Goal: Submit feedback/report problem

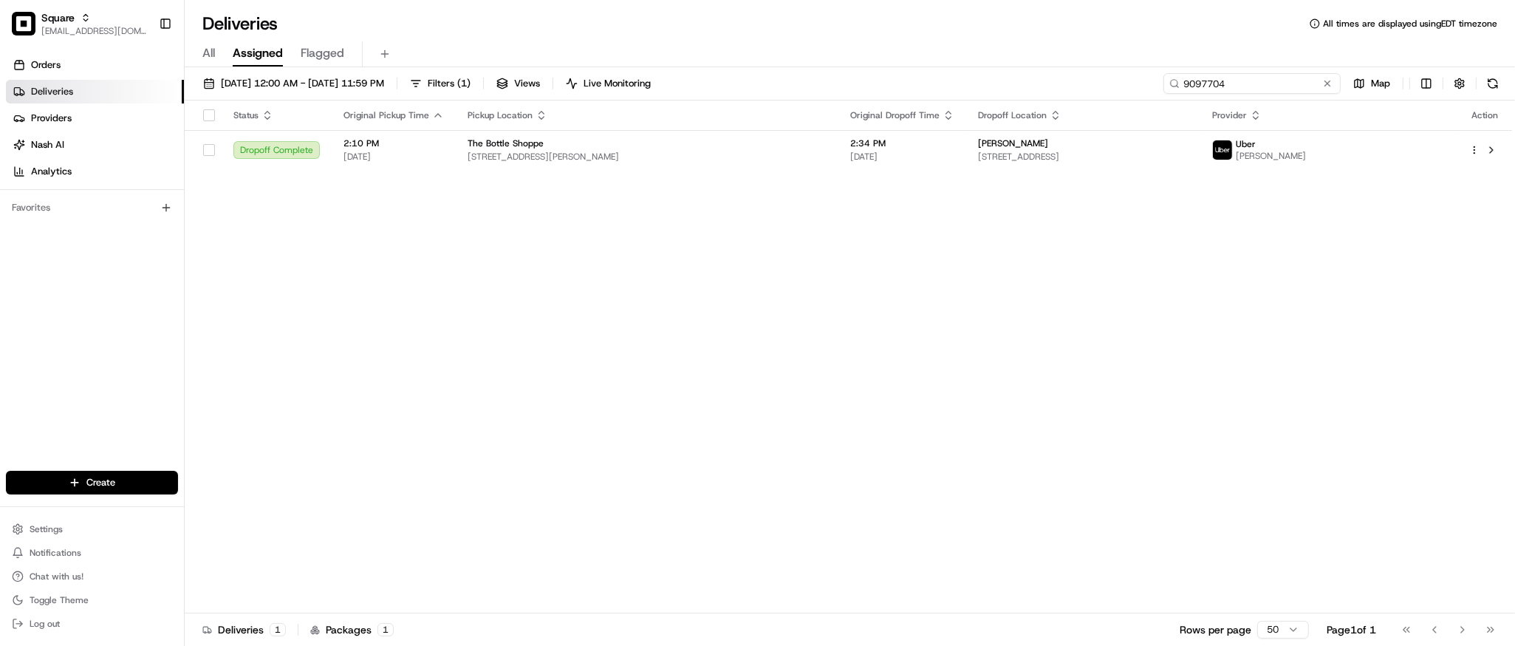
click at [1267, 77] on input "9097704" at bounding box center [1252, 83] width 177 height 21
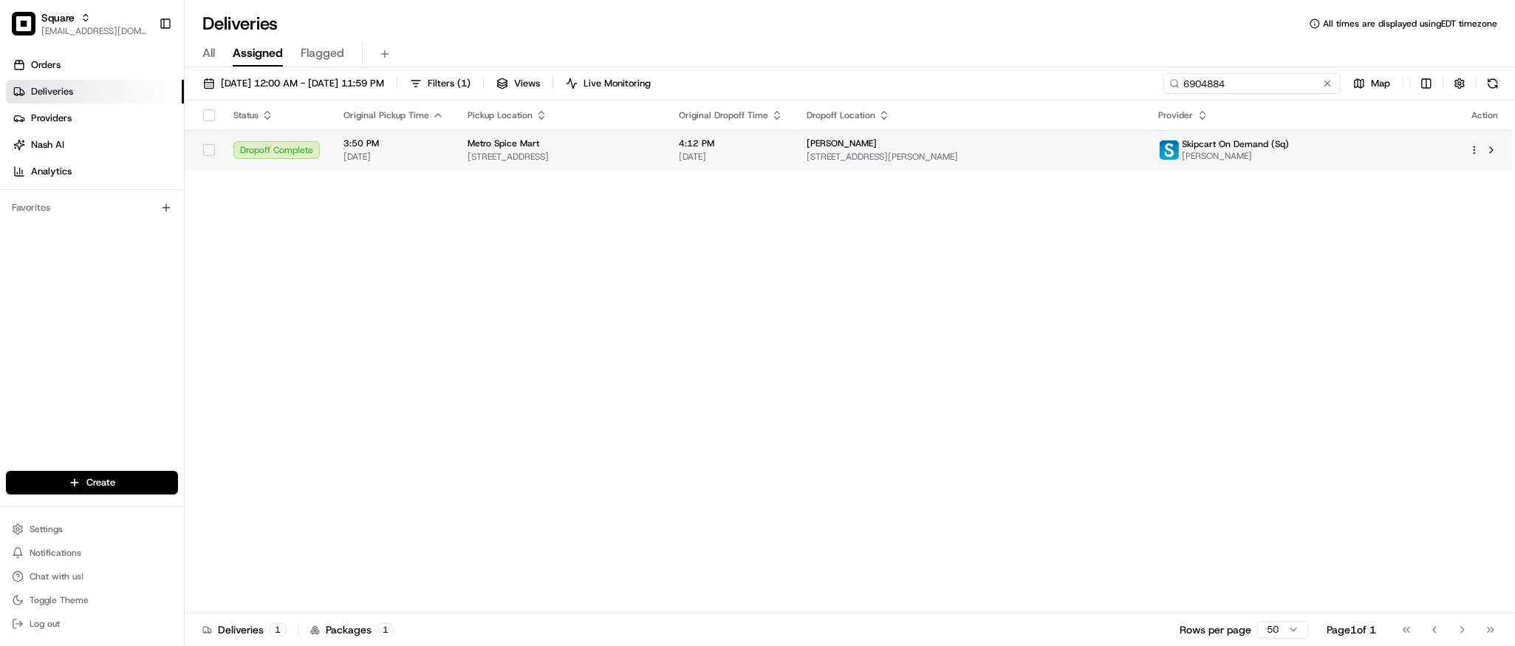
type input "6904884"
click at [783, 162] on span "[DATE]" at bounding box center [731, 157] width 104 height 12
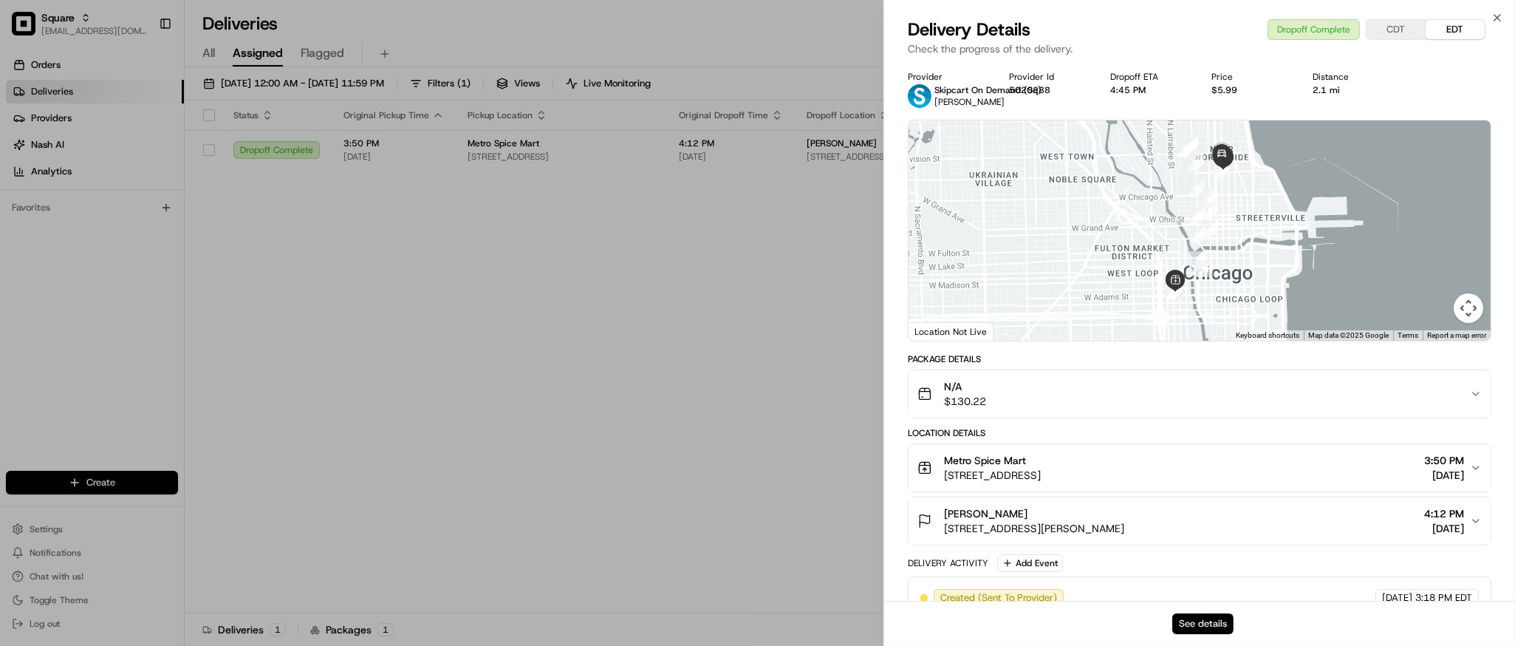
click at [1209, 619] on button "See details" at bounding box center [1203, 623] width 61 height 21
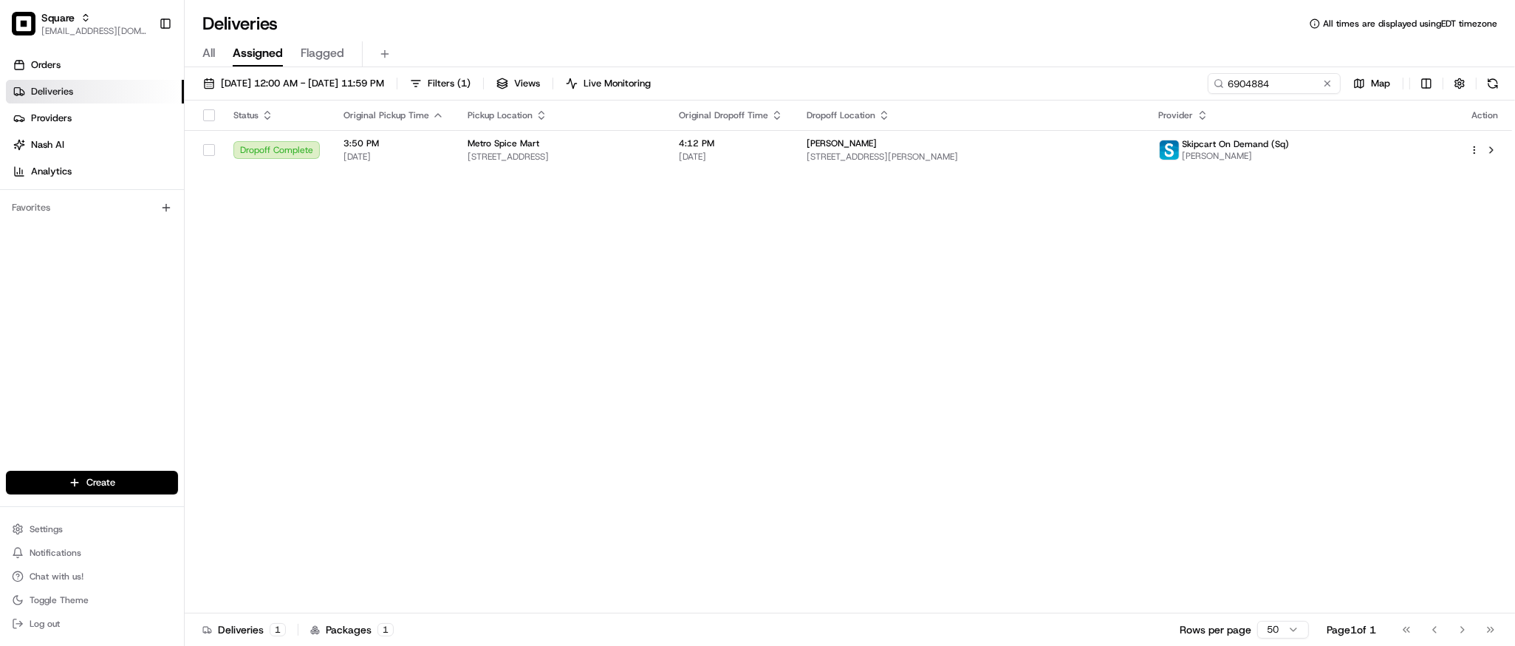
click at [373, 228] on div "Status Original Pickup Time Pickup Location Original Dropoff Time Dropoff Locat…" at bounding box center [849, 356] width 1328 height 513
click at [767, 306] on div "Status Original Pickup Time Pickup Location Original Dropoff Time Dropoff Locat…" at bounding box center [849, 356] width 1328 height 513
click at [1328, 80] on button at bounding box center [1327, 83] width 15 height 15
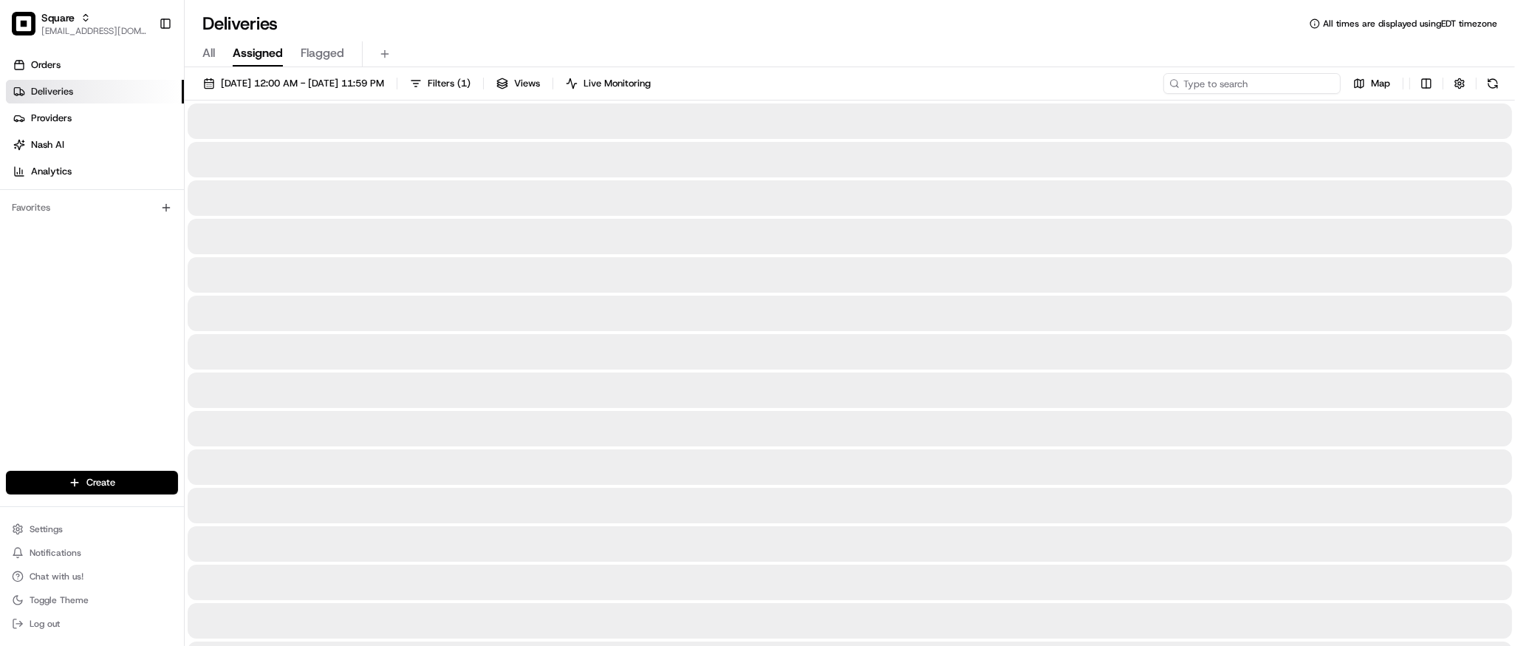
click at [1260, 87] on input at bounding box center [1252, 83] width 177 height 21
type input "2"
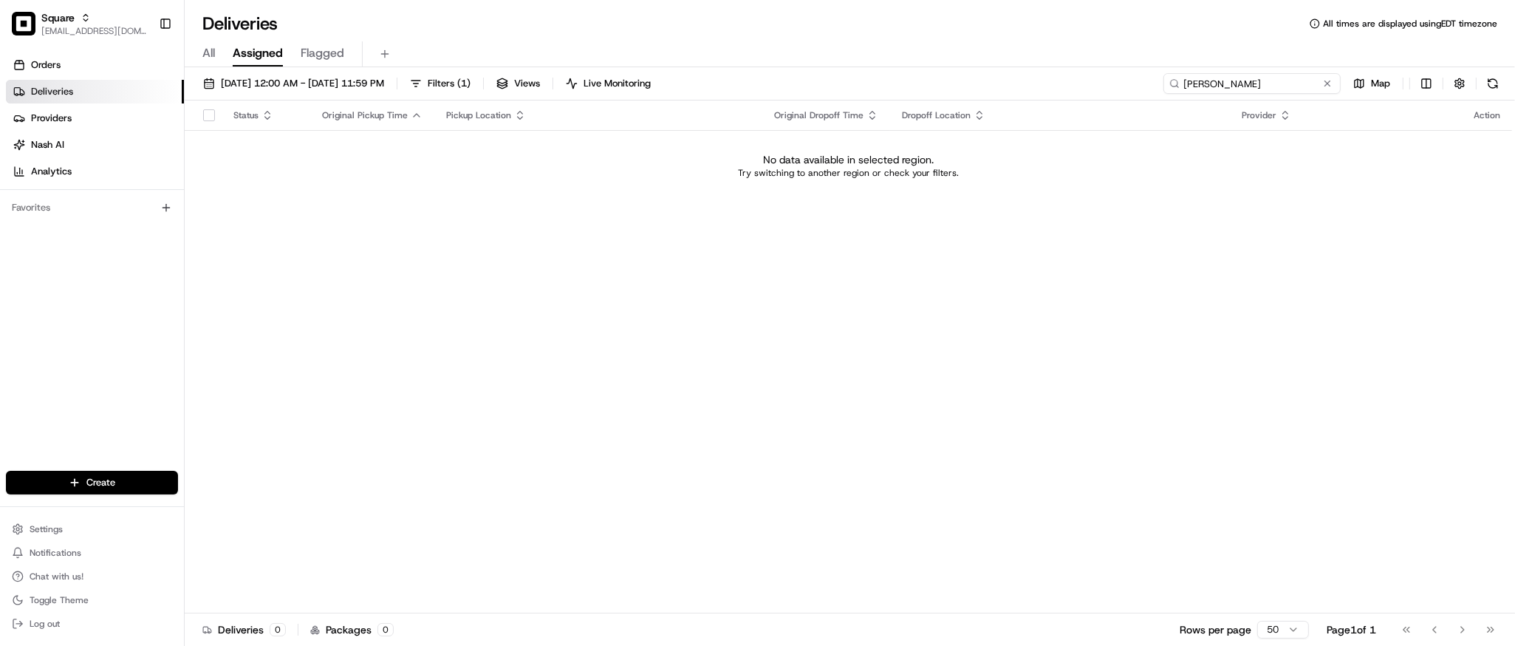
drag, startPoint x: 1221, startPoint y: 86, endPoint x: 963, endPoint y: 67, distance: 257.8
click at [963, 67] on div "08/01/2025 12:00 AM - 08/31/2025 11:59 PM Filters ( 1 ) Views Live Monitoring m…" at bounding box center [850, 357] width 1331 height 581
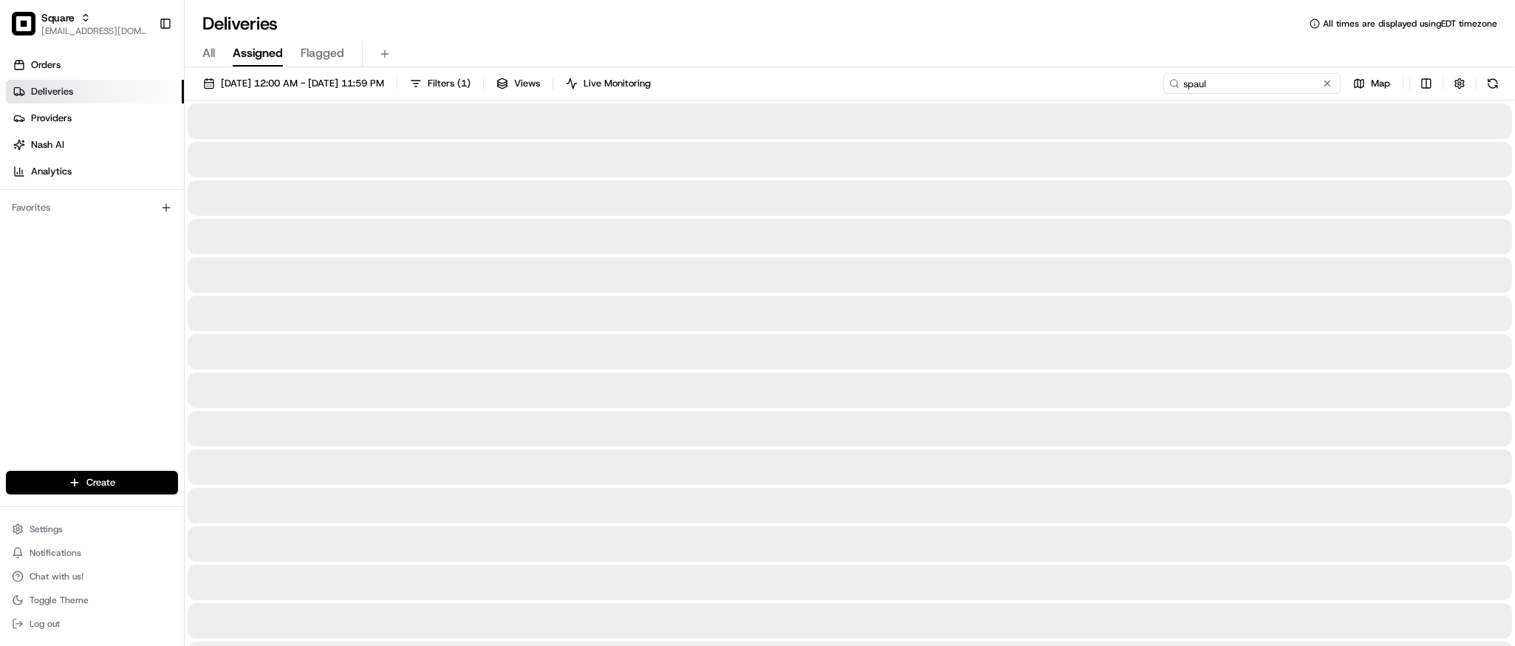
click at [1231, 89] on input "spaul" at bounding box center [1252, 83] width 177 height 21
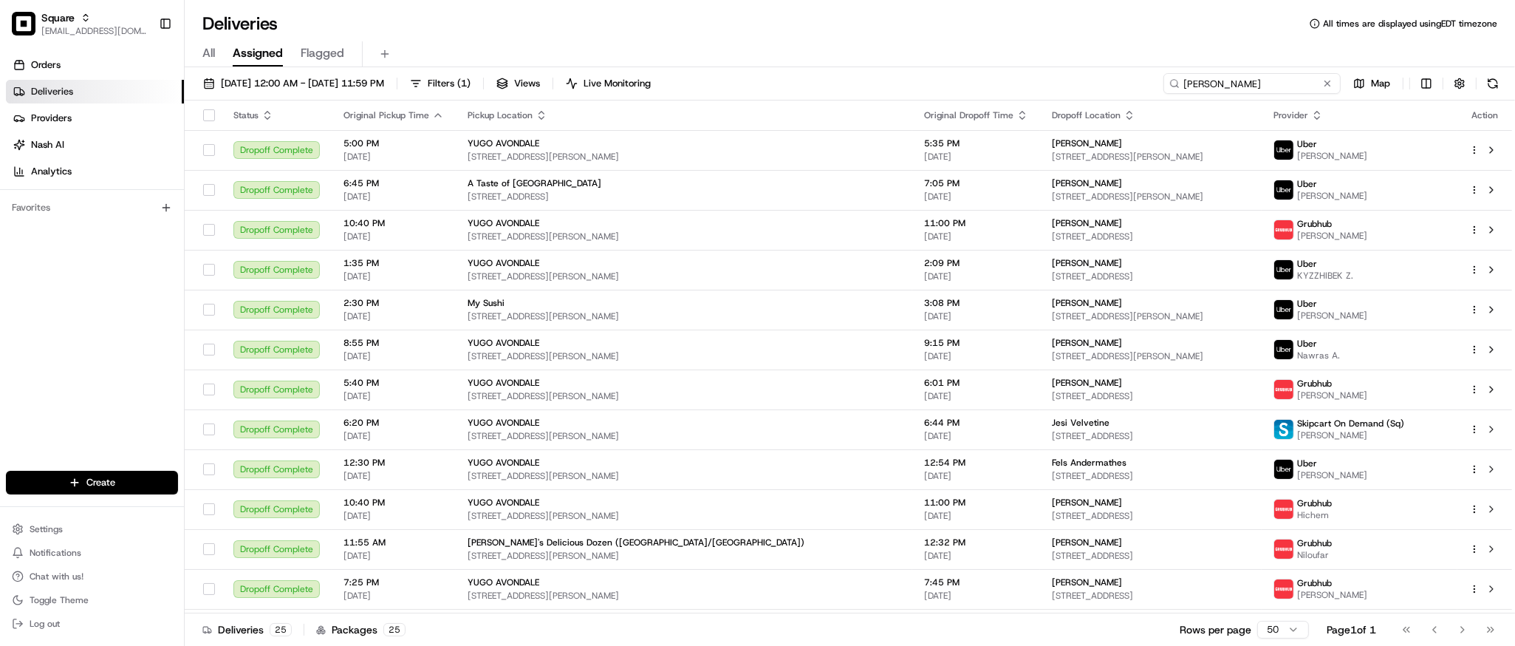
click at [1196, 83] on input "spaulding" at bounding box center [1252, 83] width 177 height 21
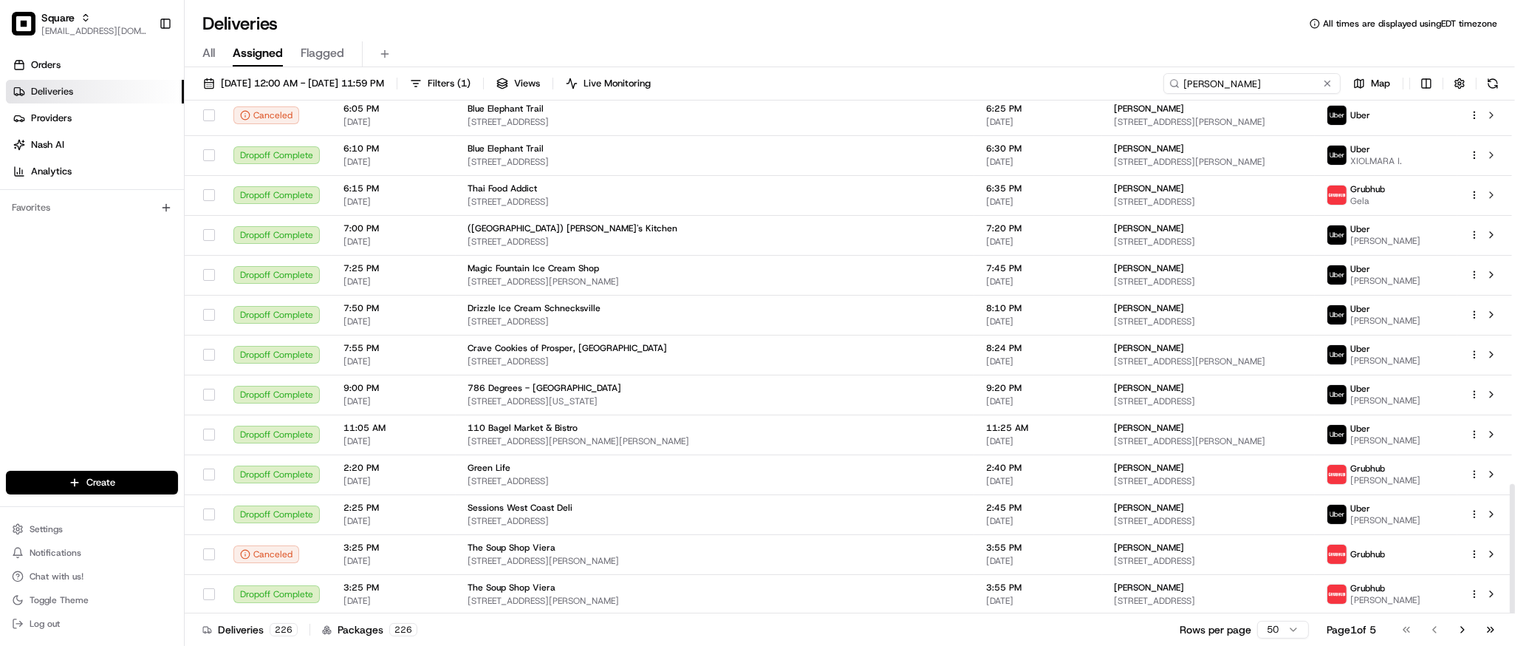
scroll to position [1157, 0]
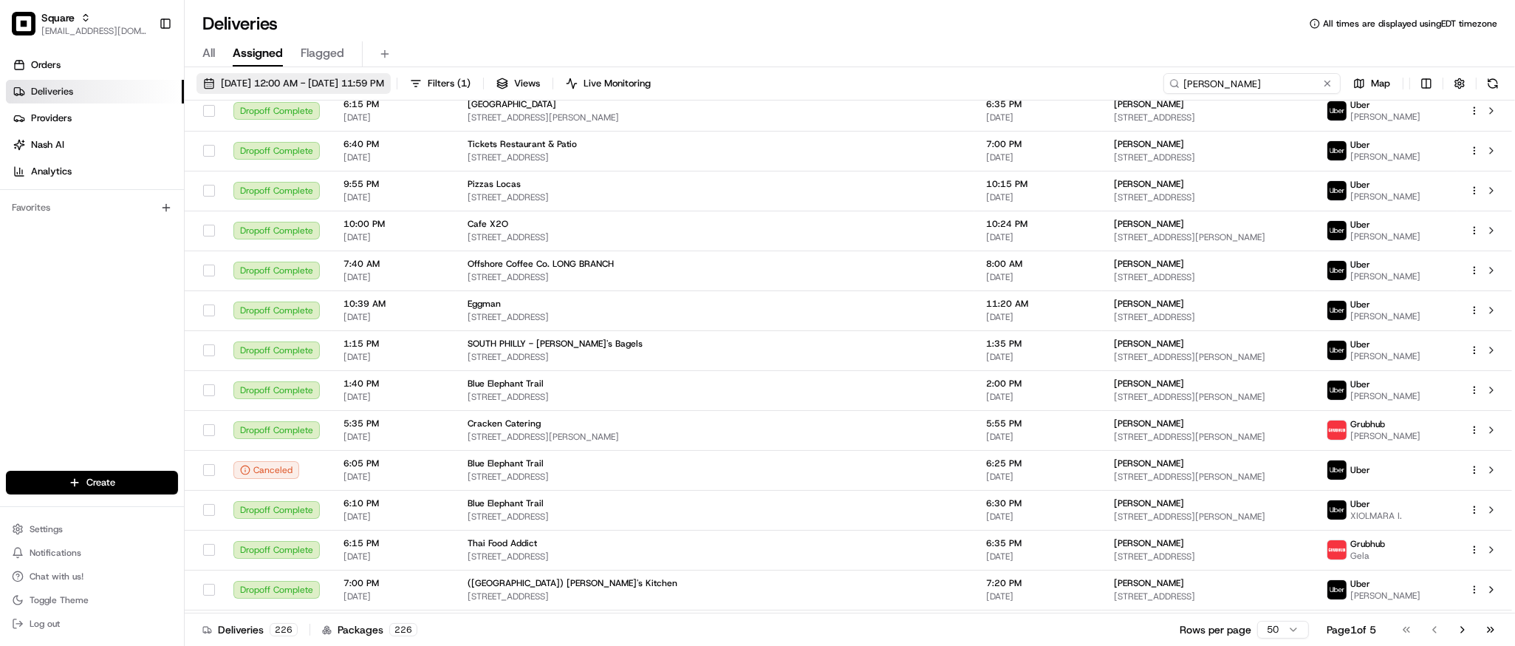
type input "melissa"
click at [260, 75] on button "08/01/2025 12:00 AM - 08/31/2025 11:59 PM" at bounding box center [294, 83] width 194 height 21
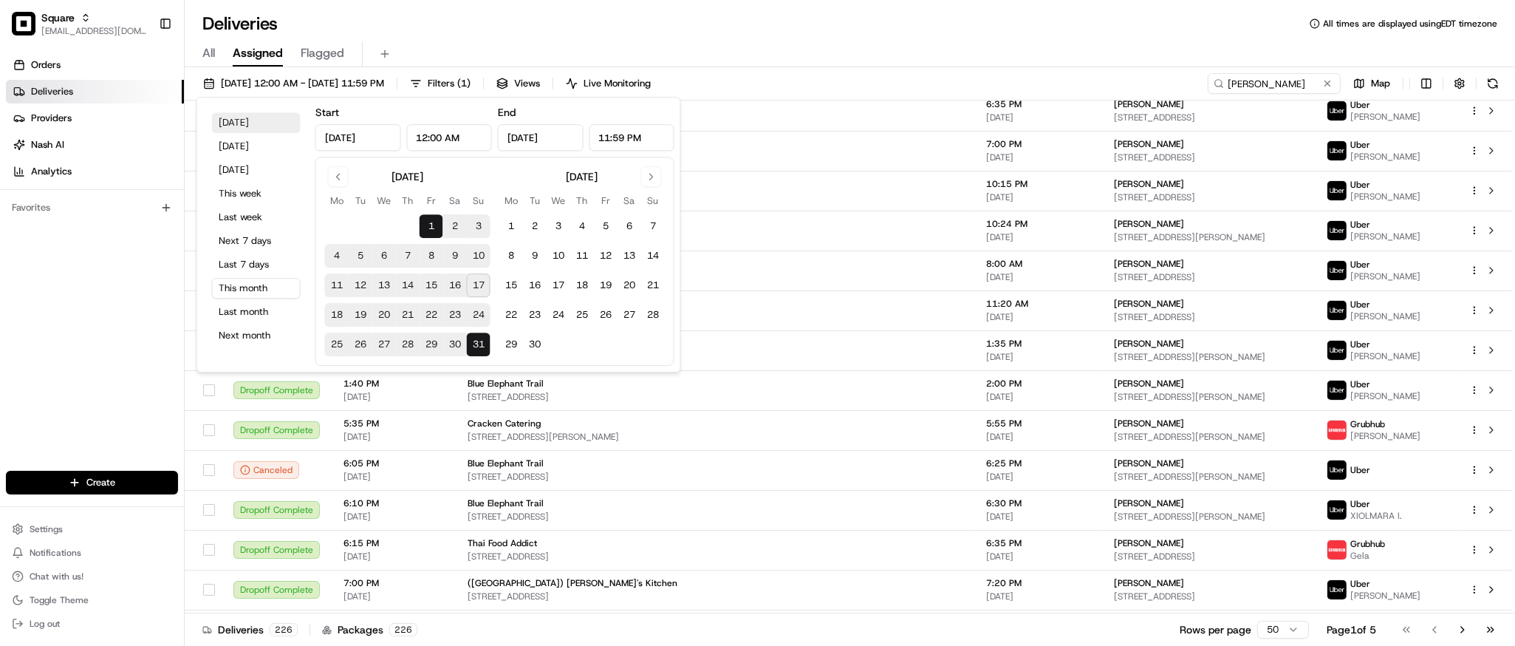
click at [253, 123] on button "Today" at bounding box center [256, 122] width 89 height 21
type input "Aug 17, 2025"
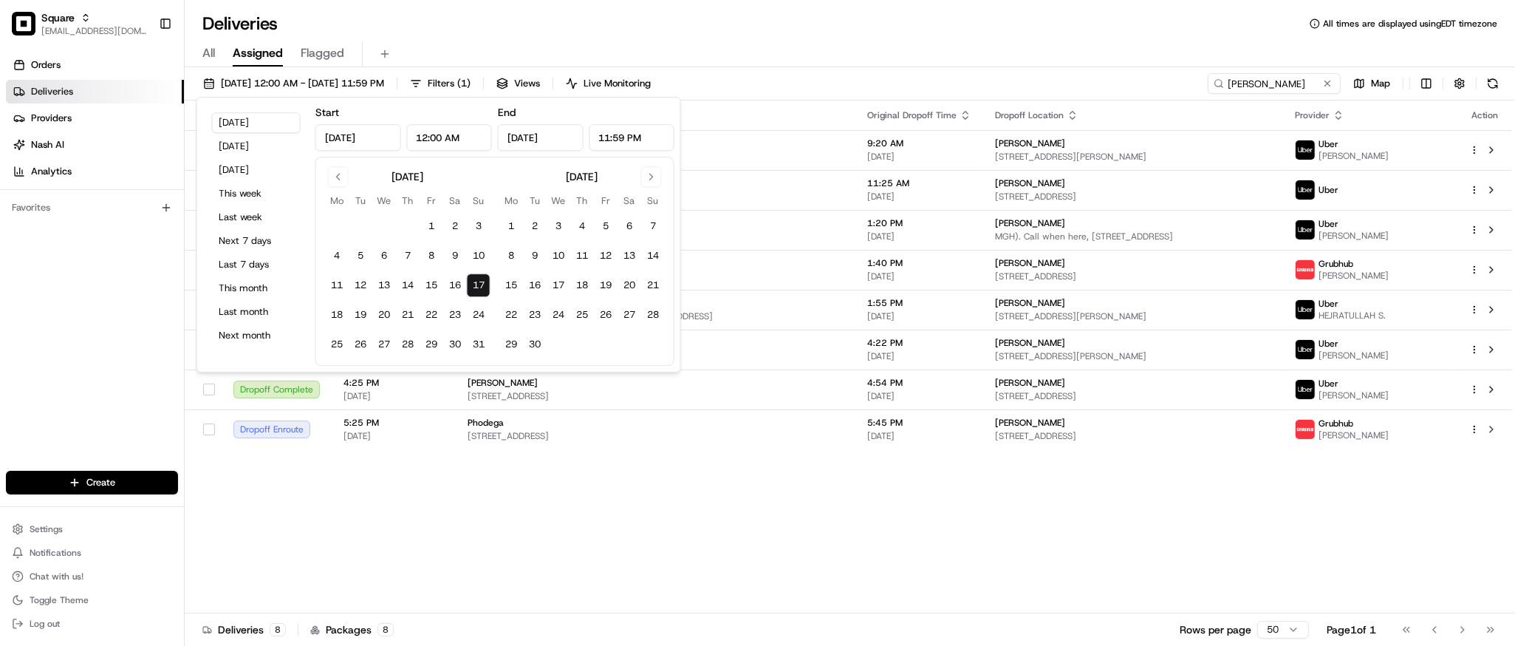
click at [964, 505] on div "Status Original Pickup Time Pickup Location Original Dropoff Time Dropoff Locat…" at bounding box center [849, 356] width 1328 height 513
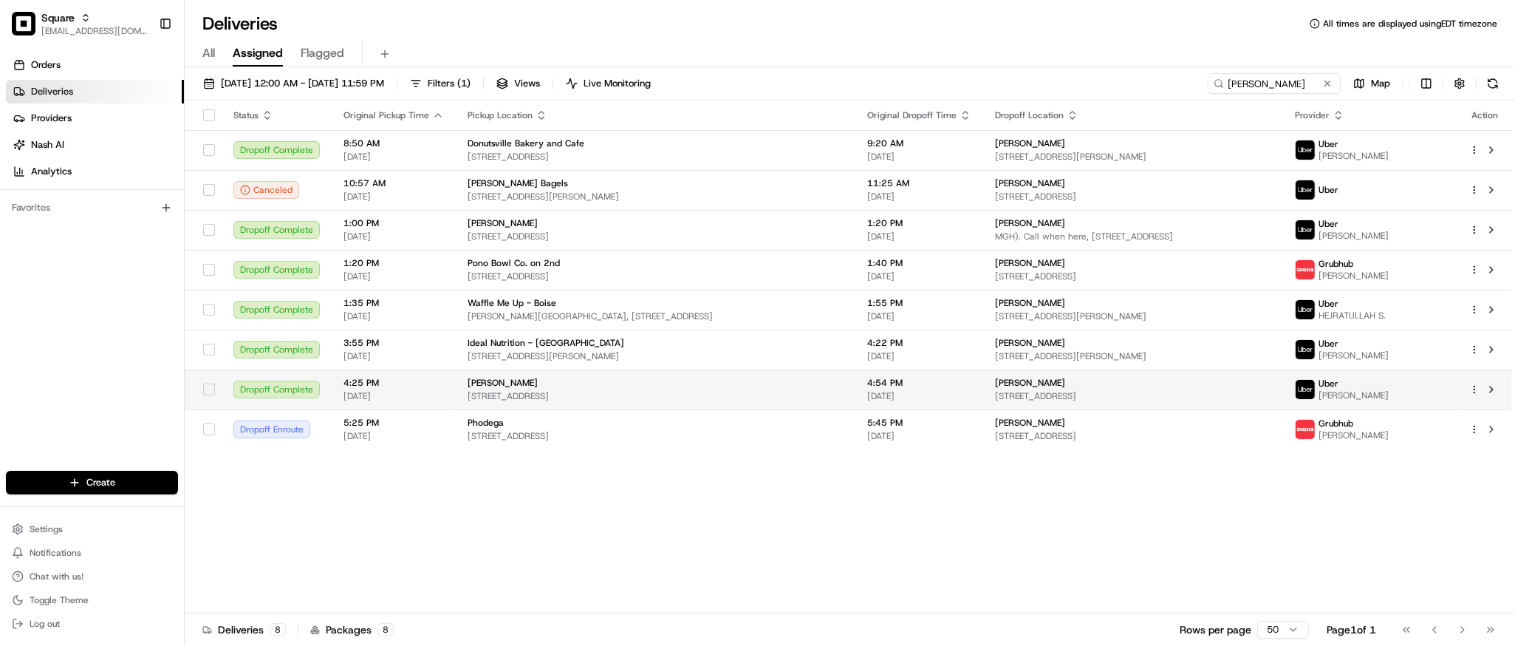
click at [754, 389] on div "mootz 8725 Shamrock Rd, Omaha, NE 68114, USA" at bounding box center [656, 389] width 376 height 25
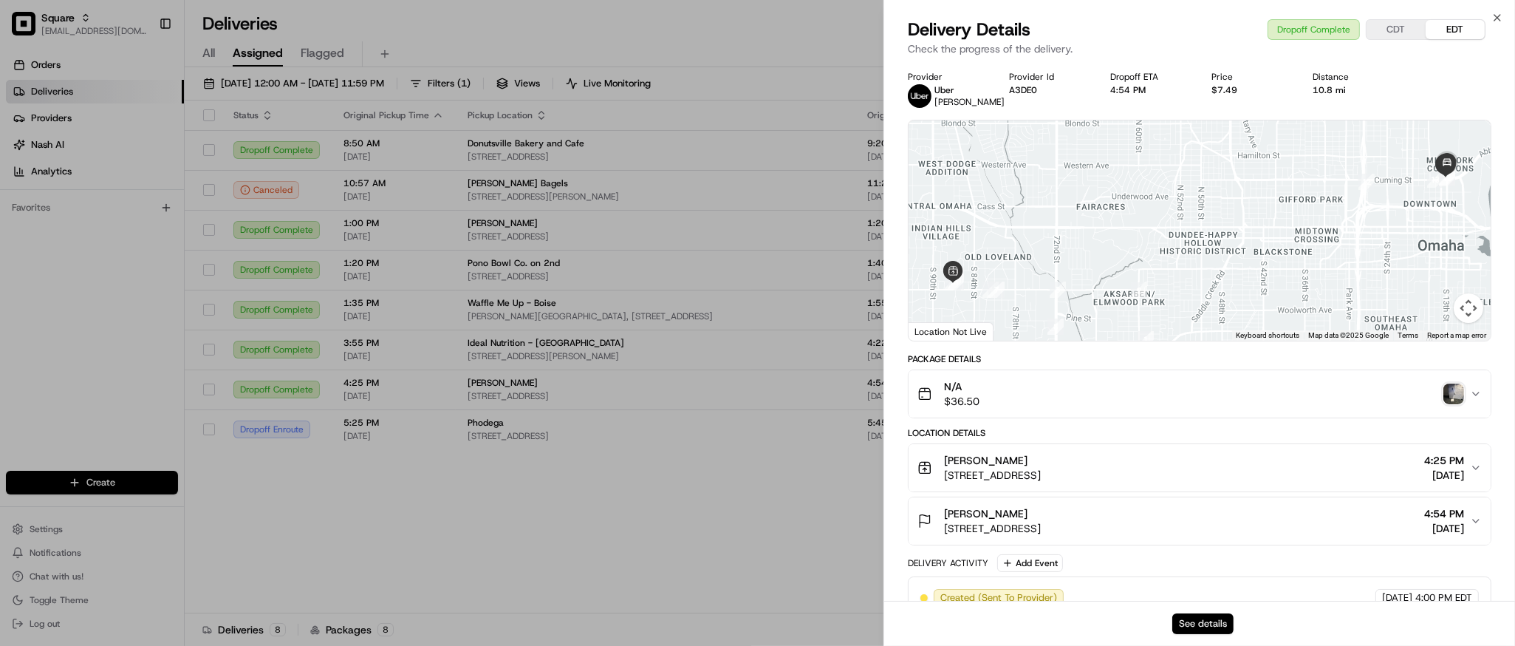
click at [1184, 621] on button "See details" at bounding box center [1203, 623] width 61 height 21
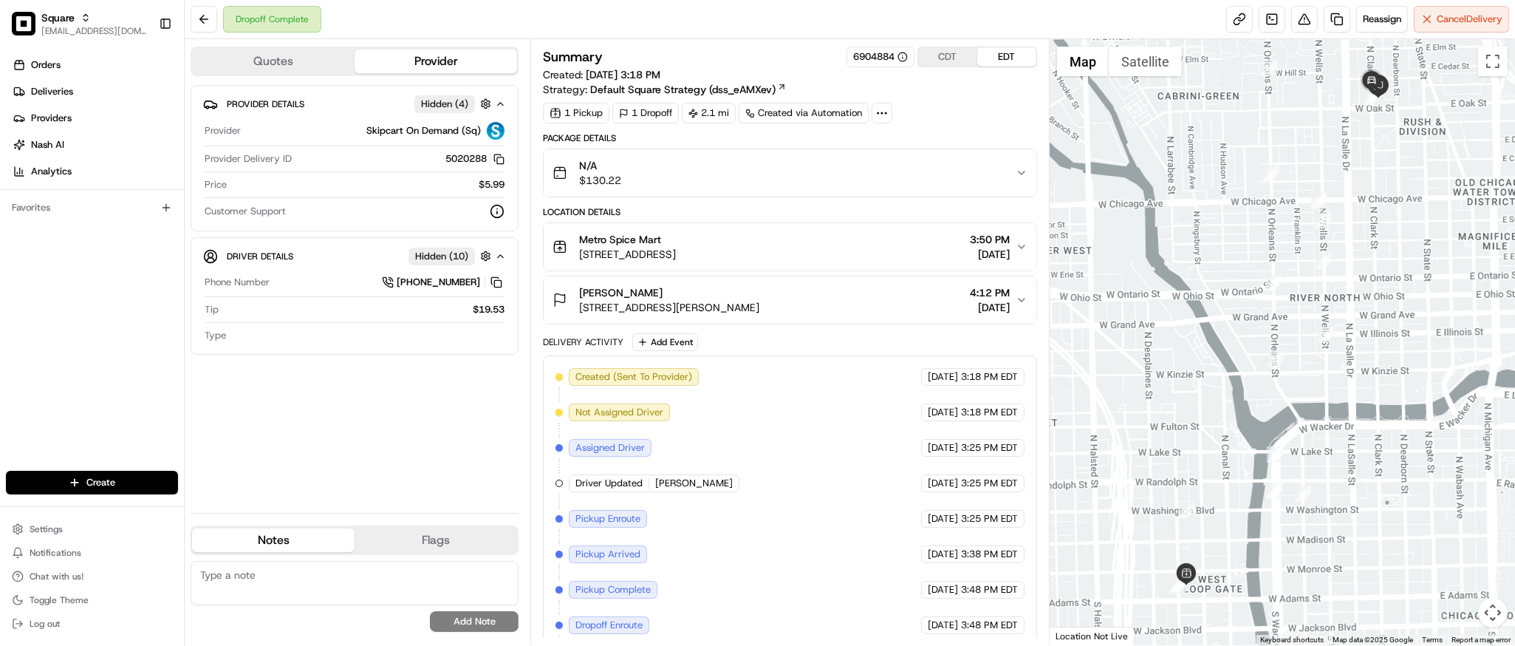
click at [970, 257] on span "[DATE]" at bounding box center [990, 254] width 40 height 15
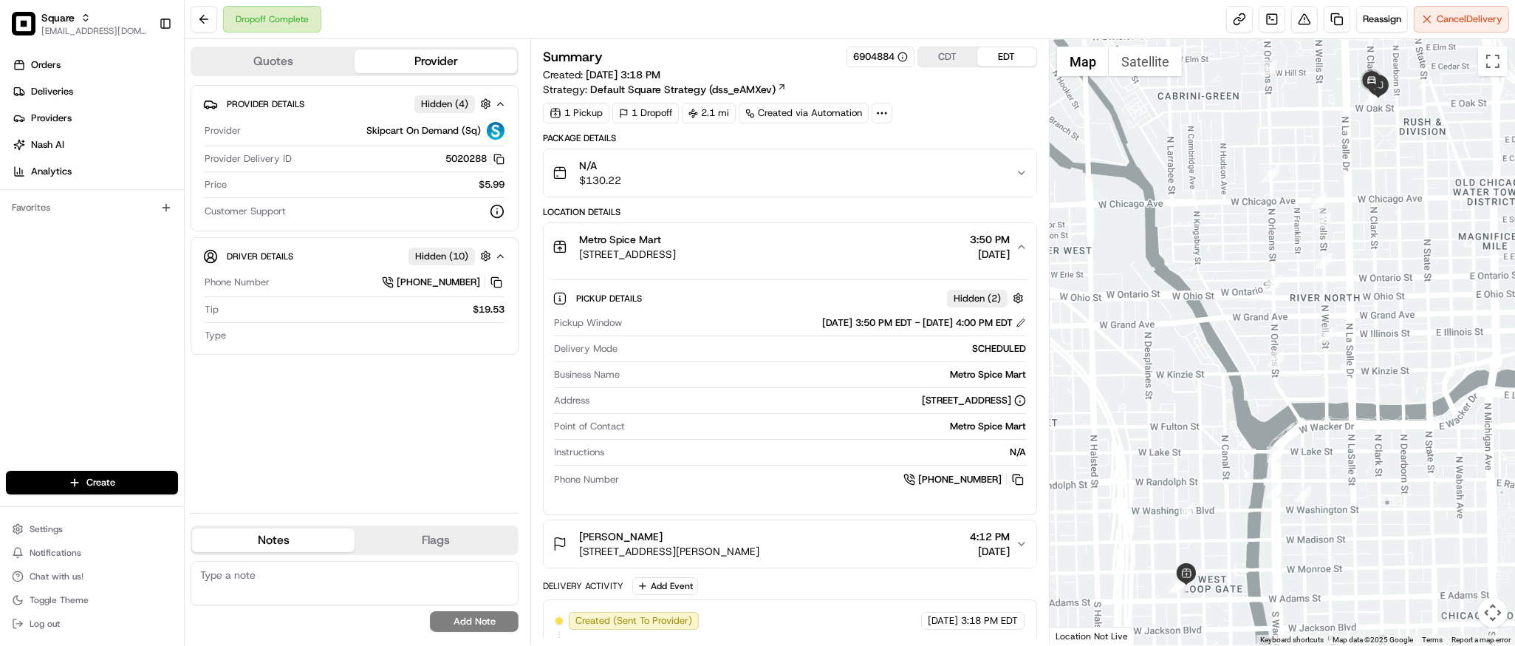
click at [1014, 253] on div "Metro Spice Mart 125 S Jefferson St, Chicago, IL 60661, USA 3:50 PM 08/17/2025" at bounding box center [784, 247] width 463 height 30
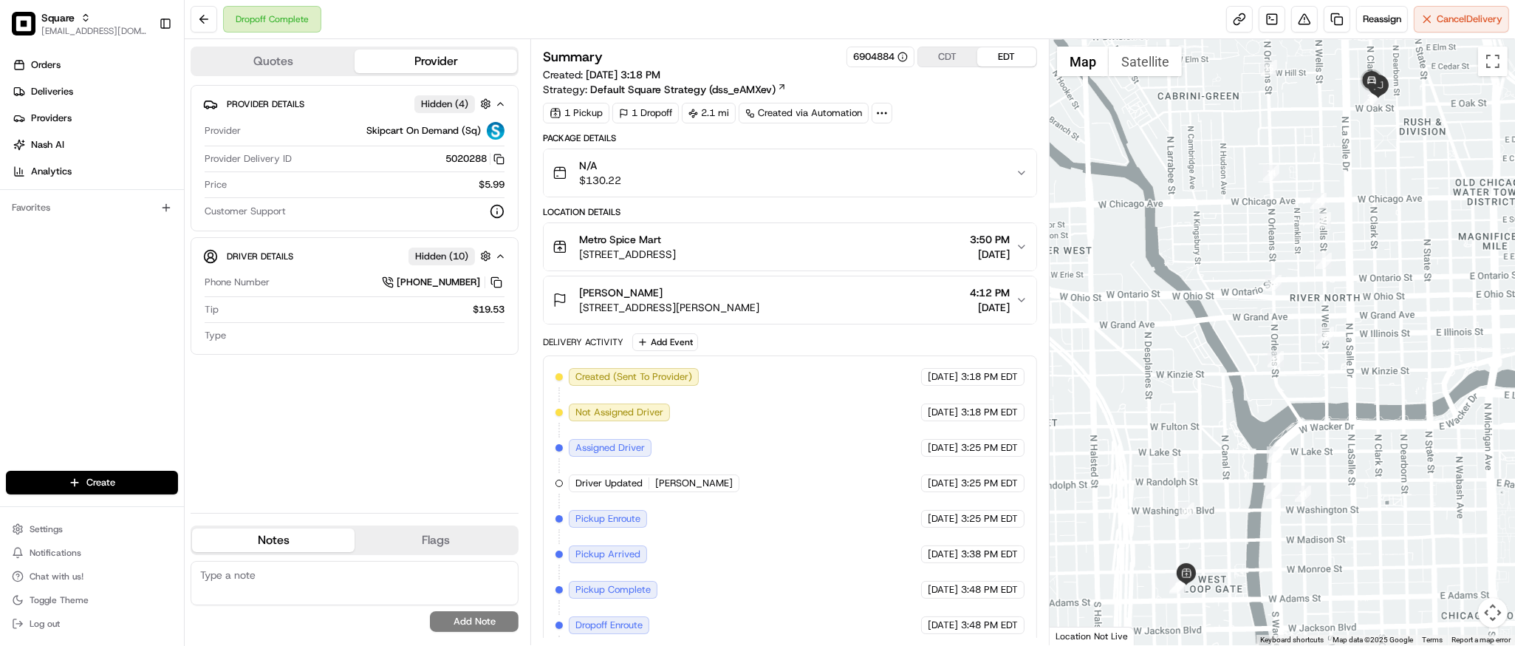
scroll to position [80, 0]
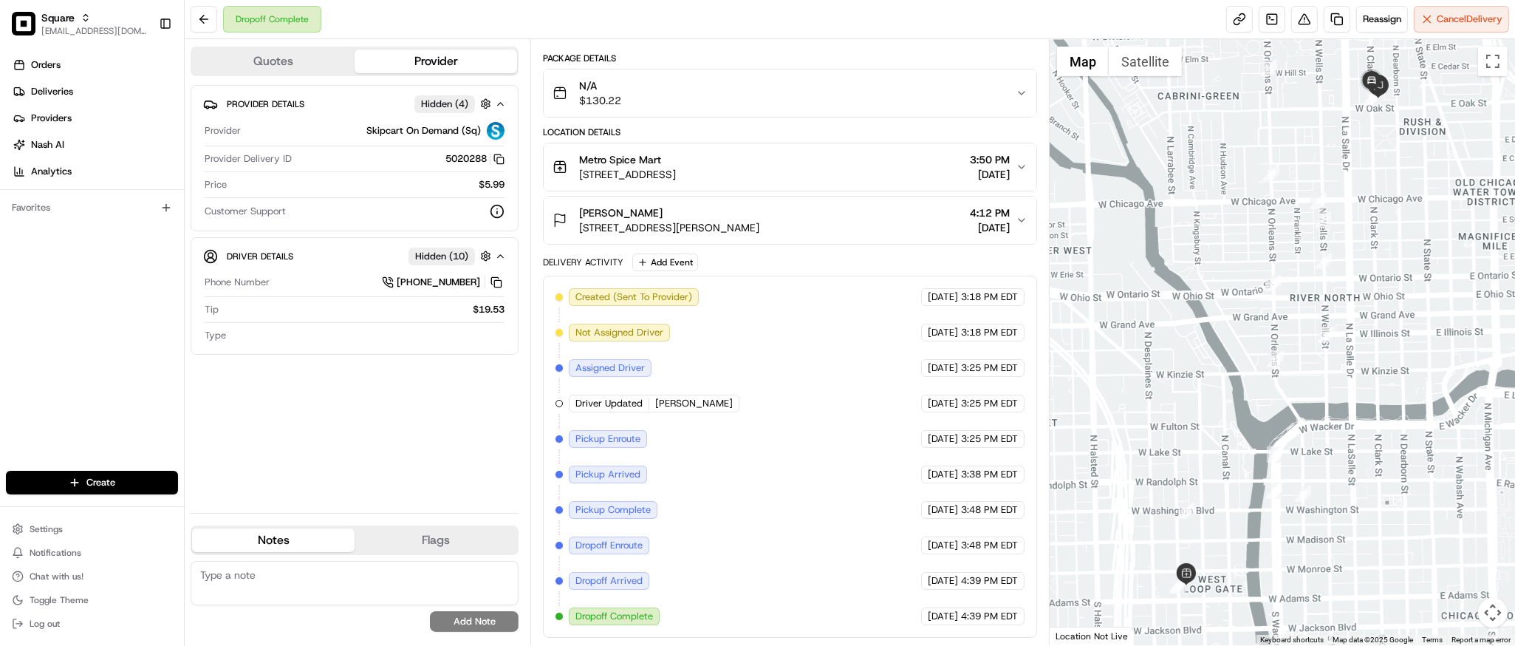
click at [1180, 216] on div at bounding box center [1282, 342] width 465 height 606
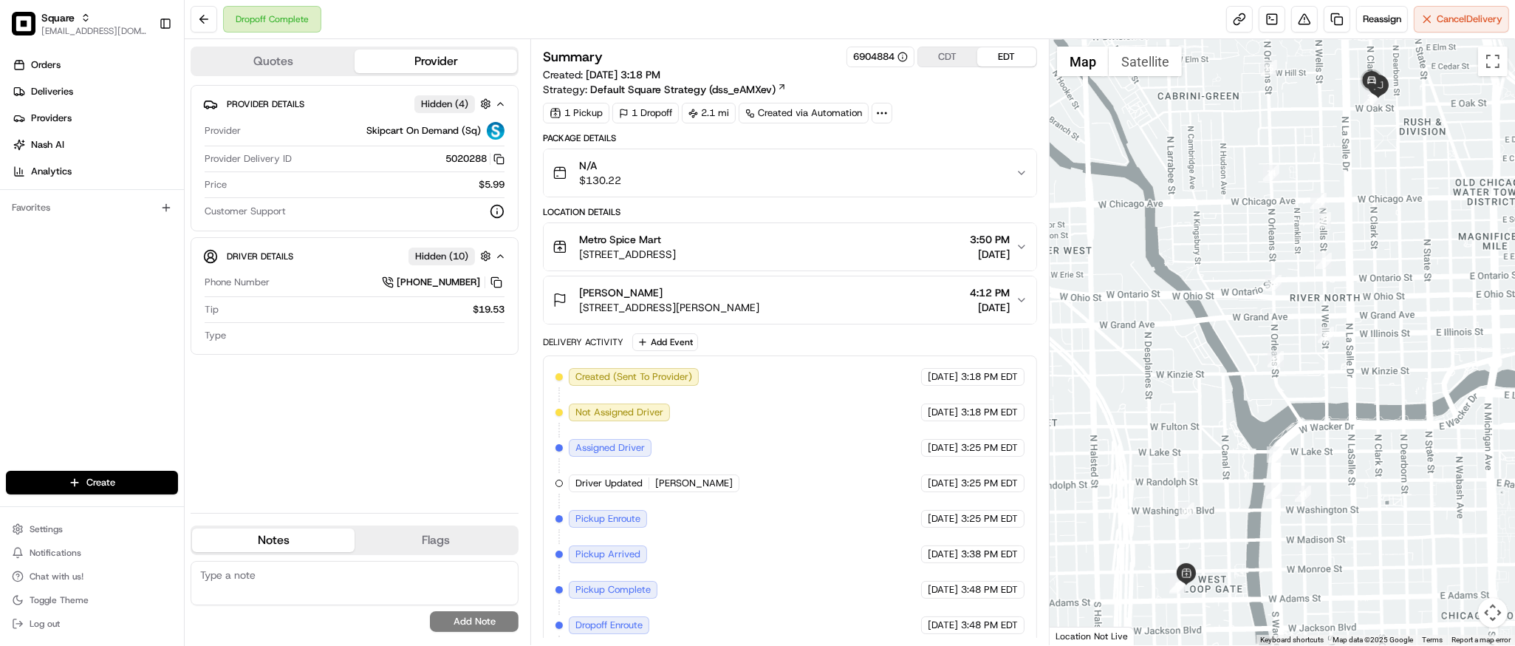
click at [830, 135] on div "Package Details" at bounding box center [790, 138] width 494 height 12
click at [460, 596] on textarea at bounding box center [355, 583] width 328 height 44
paste textarea "**Caller Information: customer **Reason for Call: order was marked as delivered…"
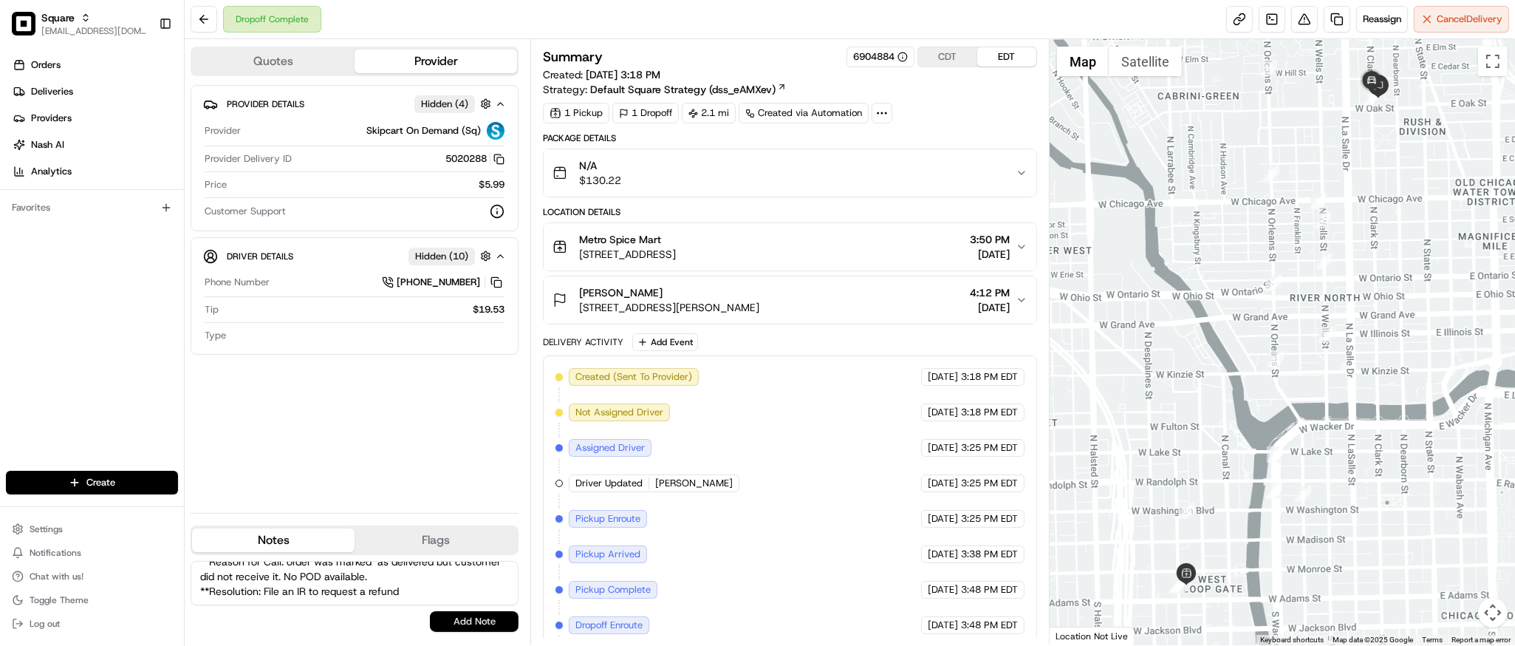
type textarea "**Caller Information: customer **Reason for Call: order was marked as delivered…"
click at [463, 622] on button "Add Note" at bounding box center [474, 621] width 89 height 21
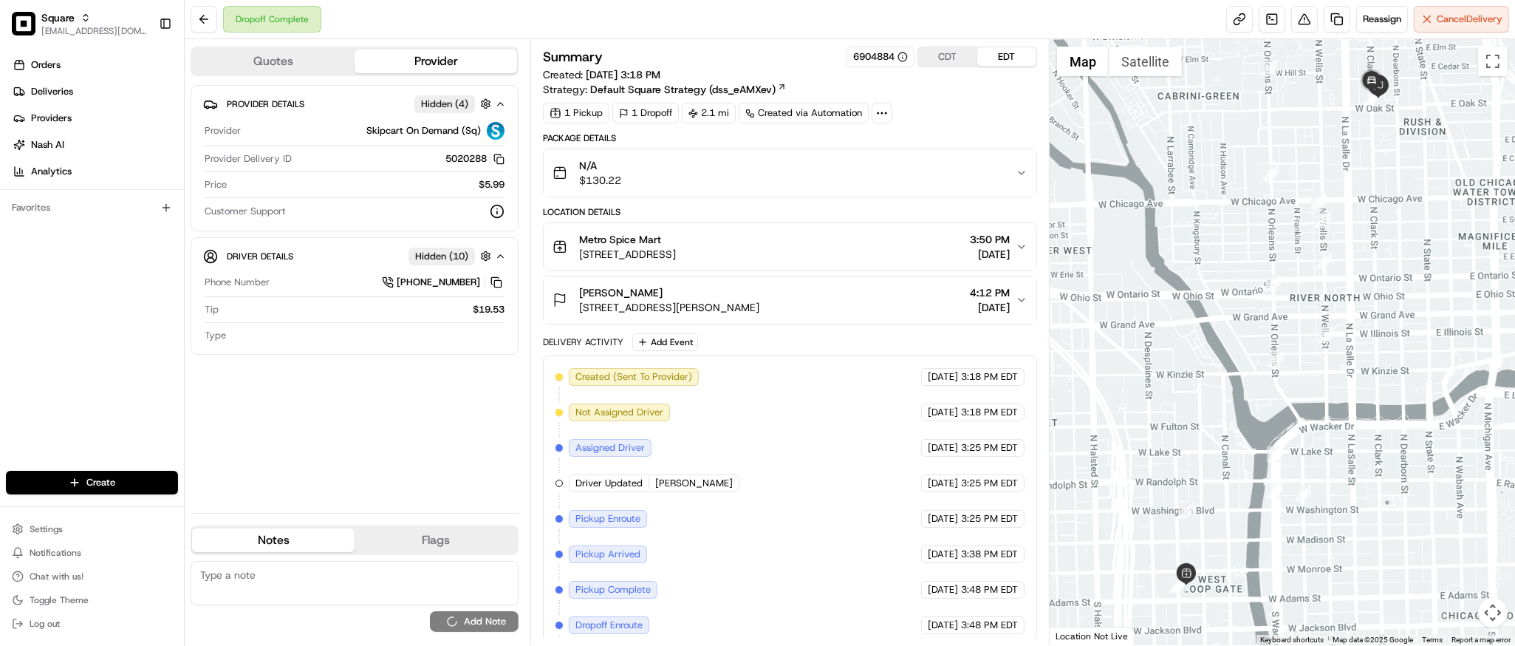
scroll to position [0, 0]
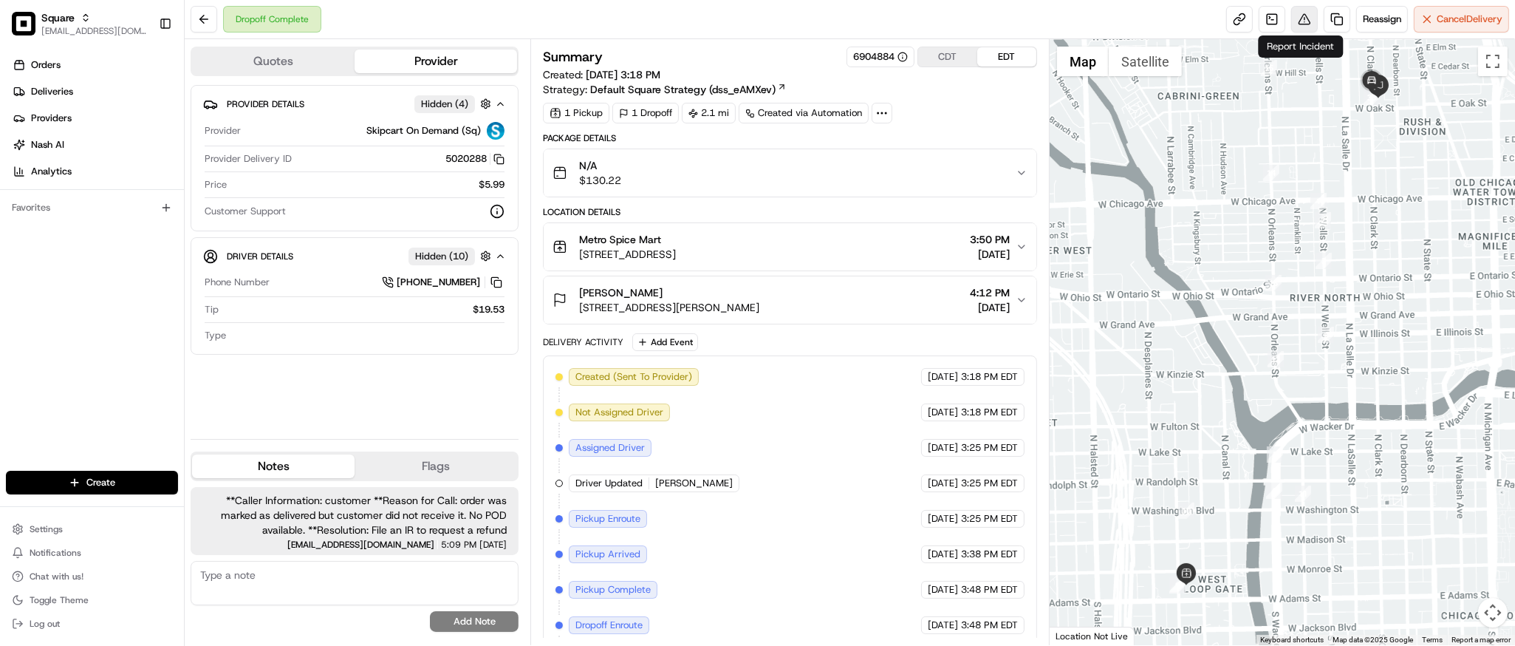
click at [1305, 22] on button at bounding box center [1304, 19] width 27 height 27
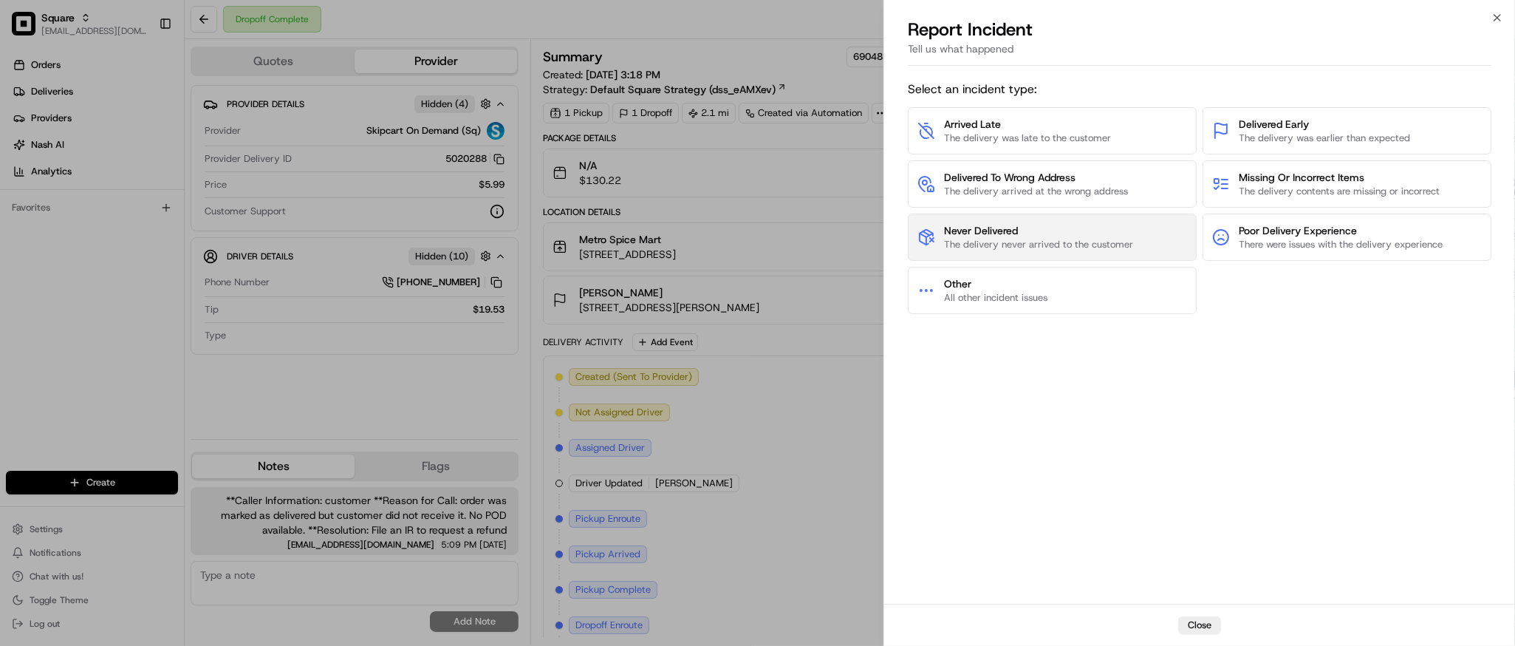
click at [1010, 230] on span "Never Delivered" at bounding box center [1038, 230] width 189 height 15
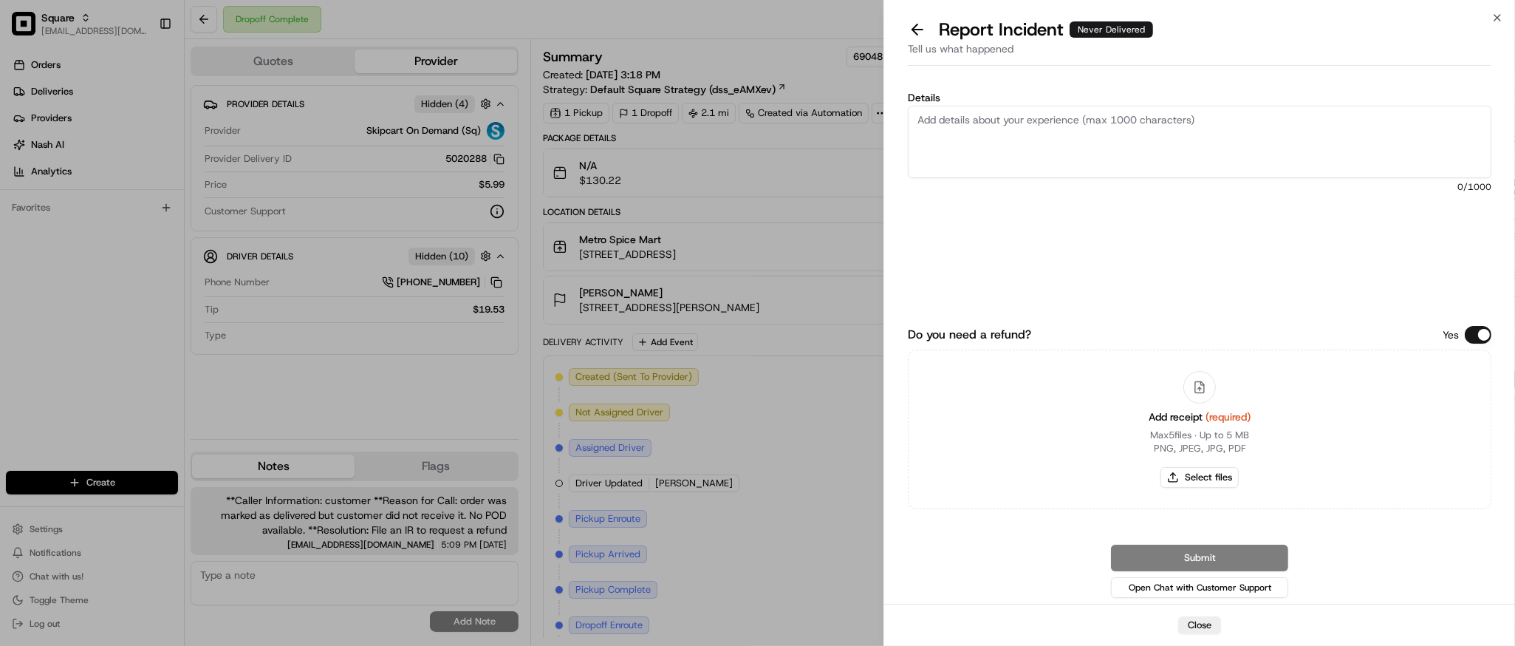
click at [1478, 336] on button "Do you need a refund?" at bounding box center [1478, 335] width 27 height 18
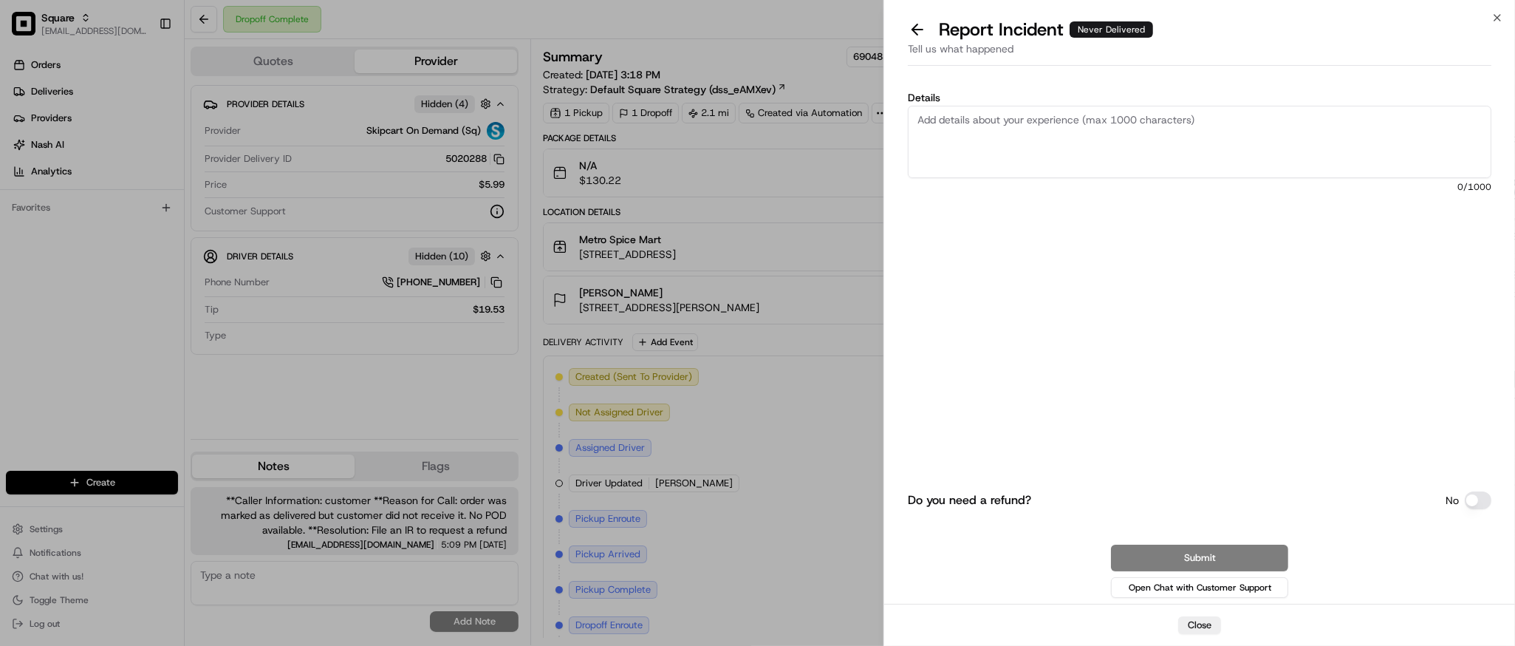
click at [1071, 137] on textarea "Details" at bounding box center [1200, 142] width 584 height 72
paste textarea "order was marked as delivered but customer did not receive it. No POD available."
click at [1357, 129] on textarea "order was marked as delivered but customer did not receive it. No POD available." at bounding box center [1200, 142] width 584 height 72
click at [1357, 118] on textarea "order was marked as delivered but customer did not receive it. No POD available." at bounding box center [1200, 142] width 584 height 72
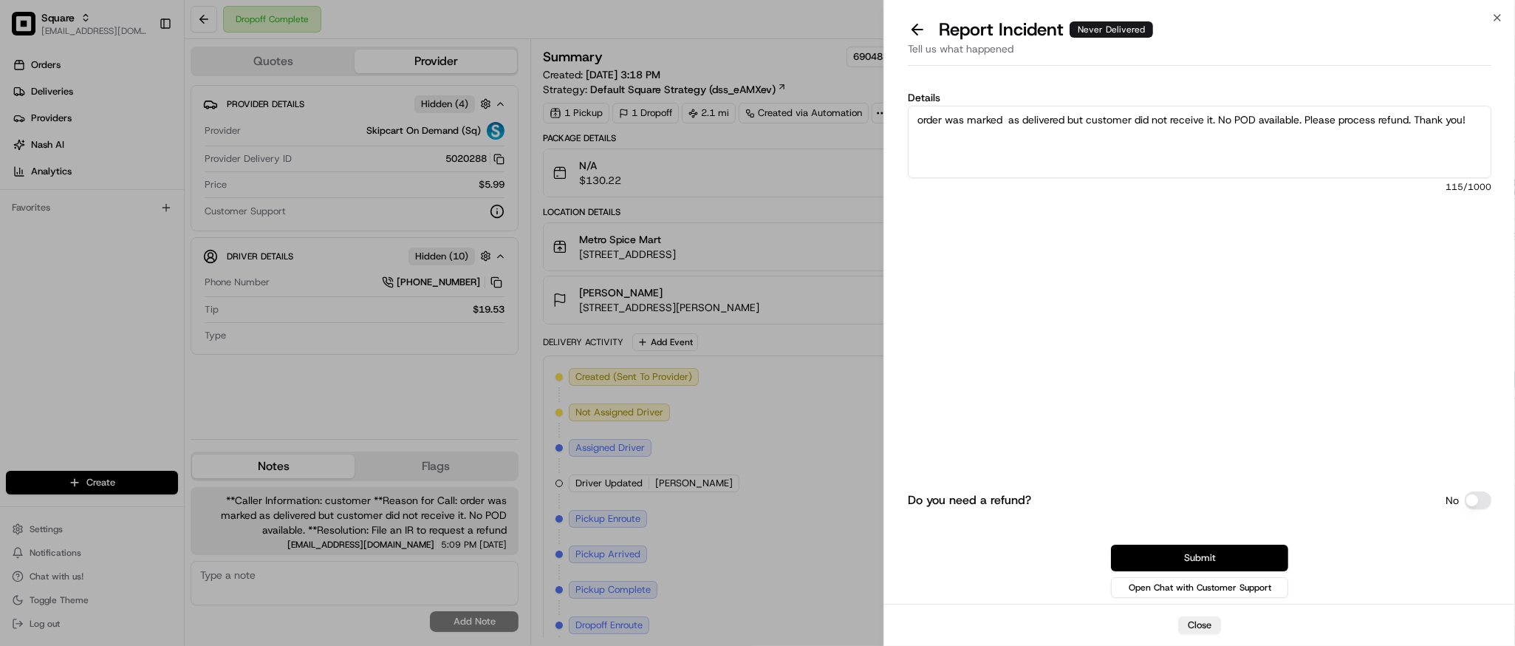
type textarea "order was marked as delivered but customer did not receive it. No POD available…"
click at [1178, 557] on button "Submit" at bounding box center [1199, 558] width 177 height 27
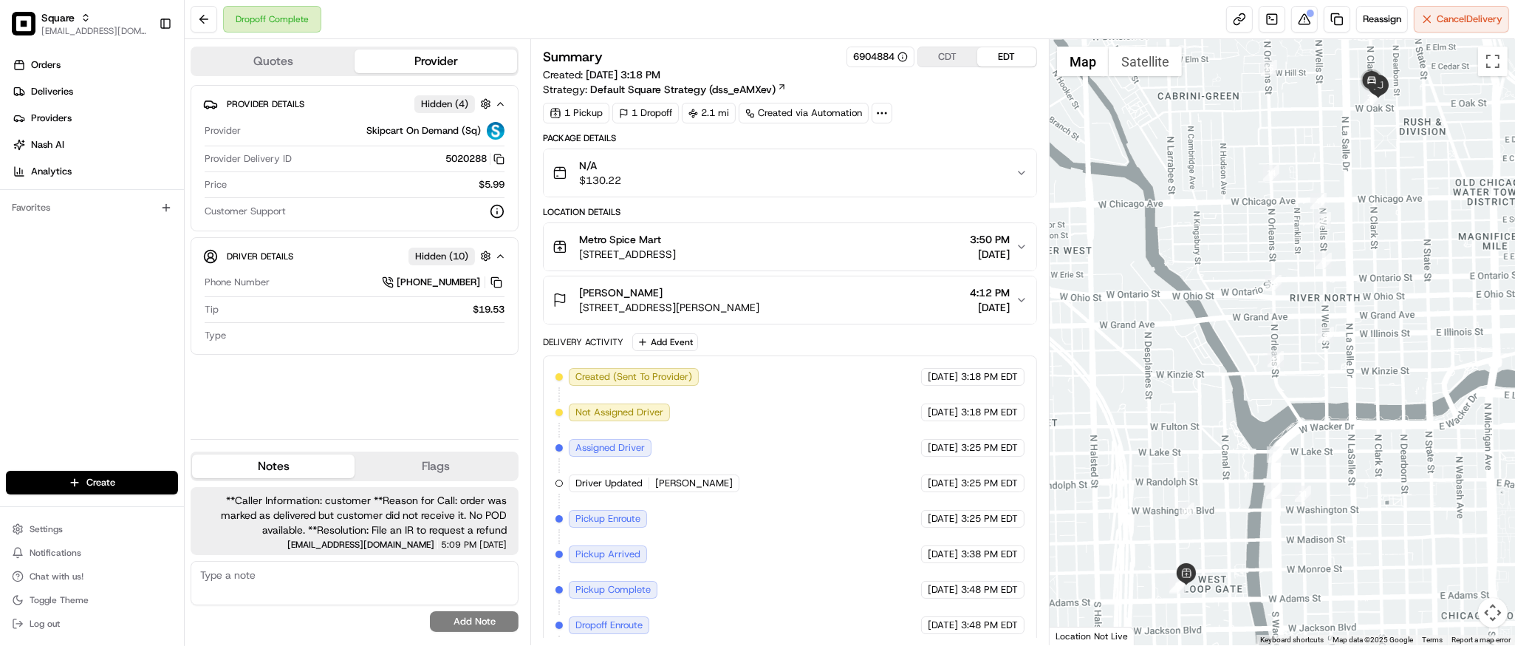
click at [1232, 420] on div at bounding box center [1282, 342] width 465 height 606
click at [893, 292] on div "Lakshmi Rajagopal 1011 N Clark St #217, Chicago, IL 60610, USA 4:12 PM 08/17/20…" at bounding box center [784, 300] width 463 height 30
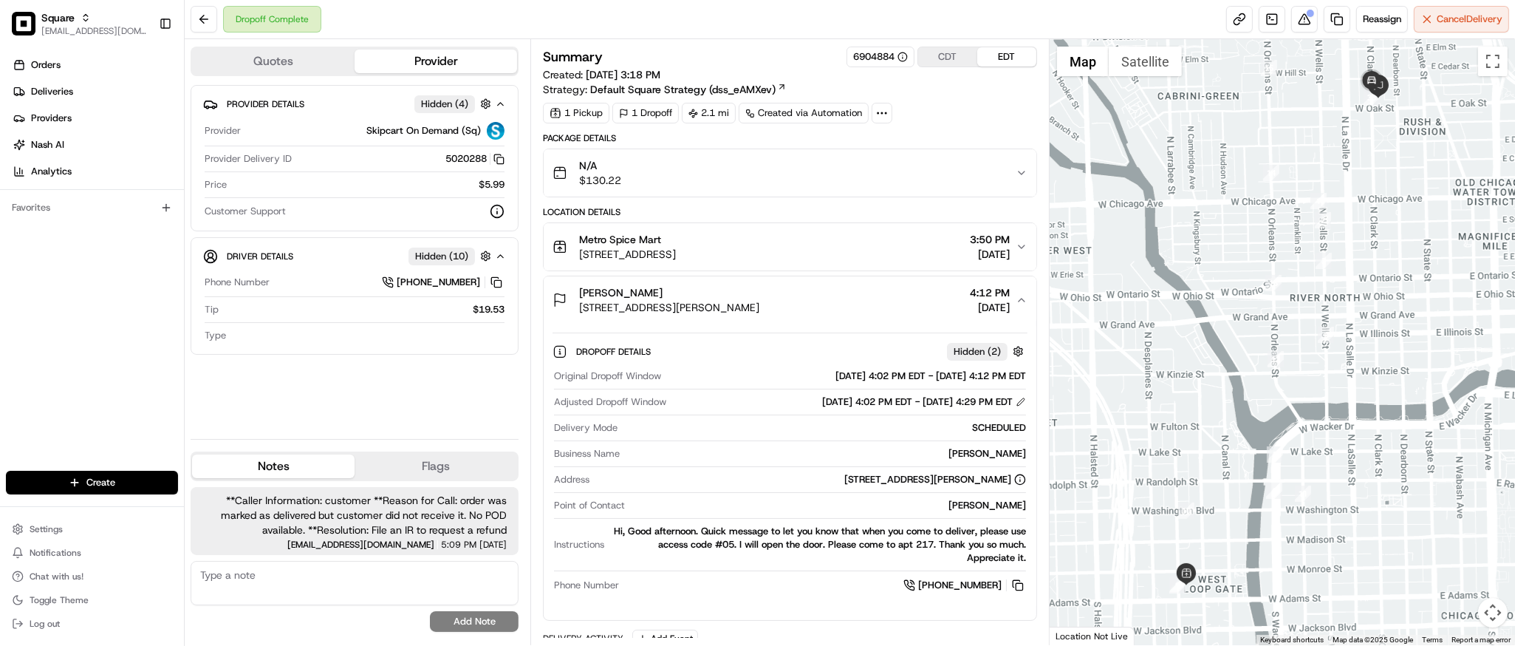
click at [970, 454] on div "Lakshmi Rajagopal" at bounding box center [826, 453] width 400 height 13
copy div "Lakshmi Rajagopal"
click at [1243, 214] on div at bounding box center [1282, 342] width 465 height 606
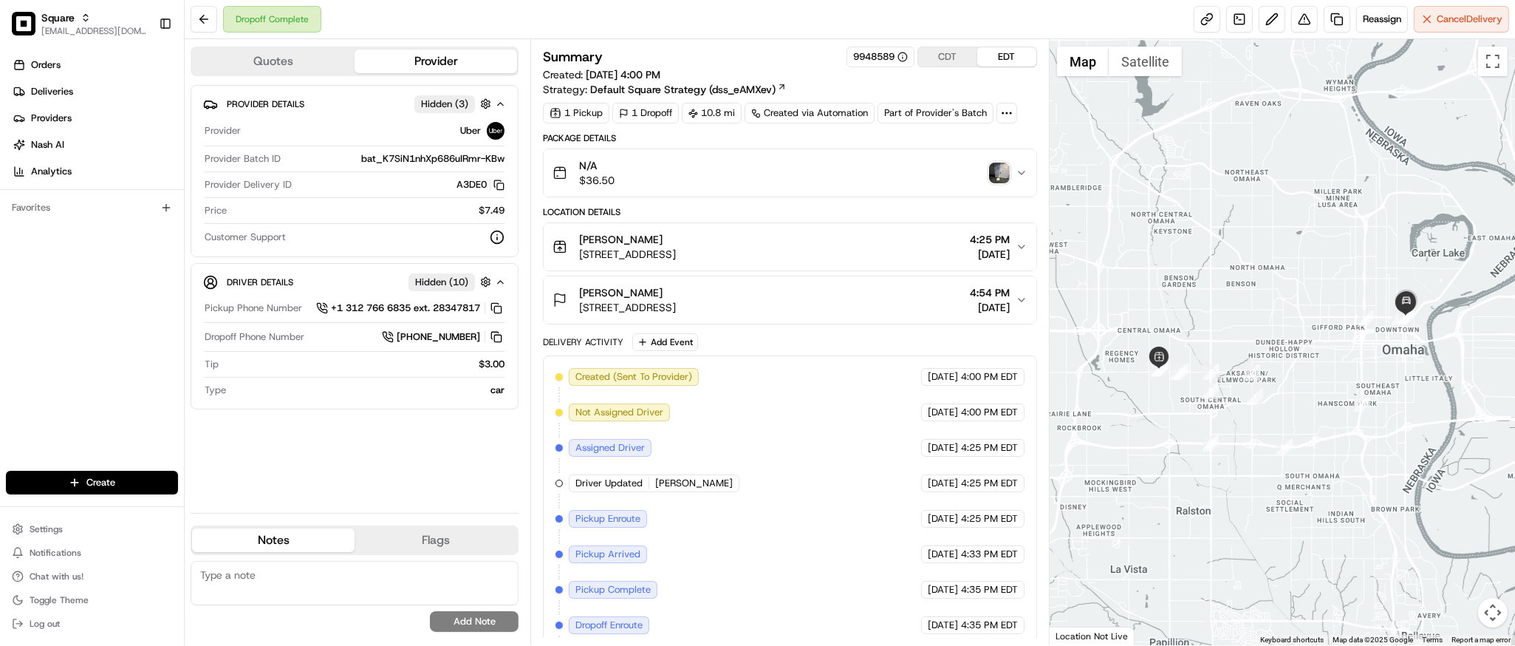
click at [994, 172] on img "button" at bounding box center [999, 173] width 21 height 21
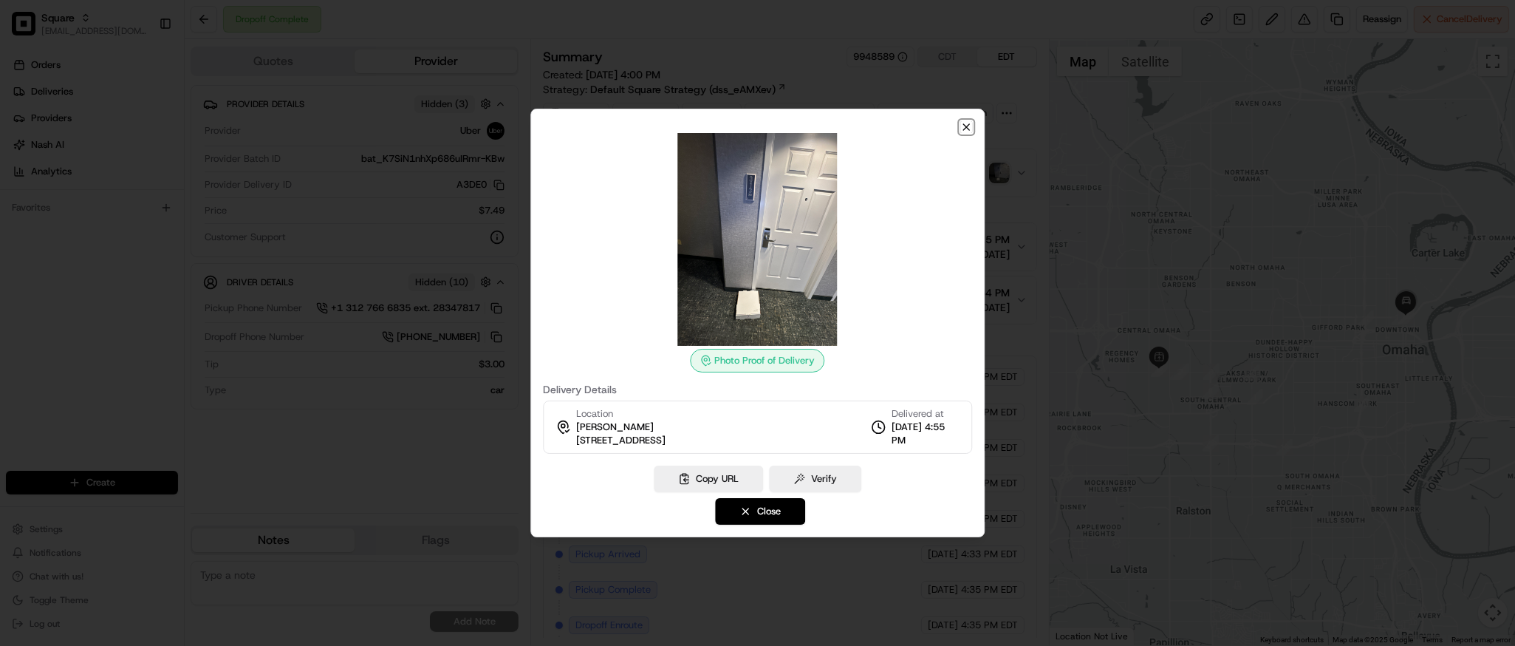
click at [960, 124] on icon "button" at bounding box center [966, 127] width 12 height 12
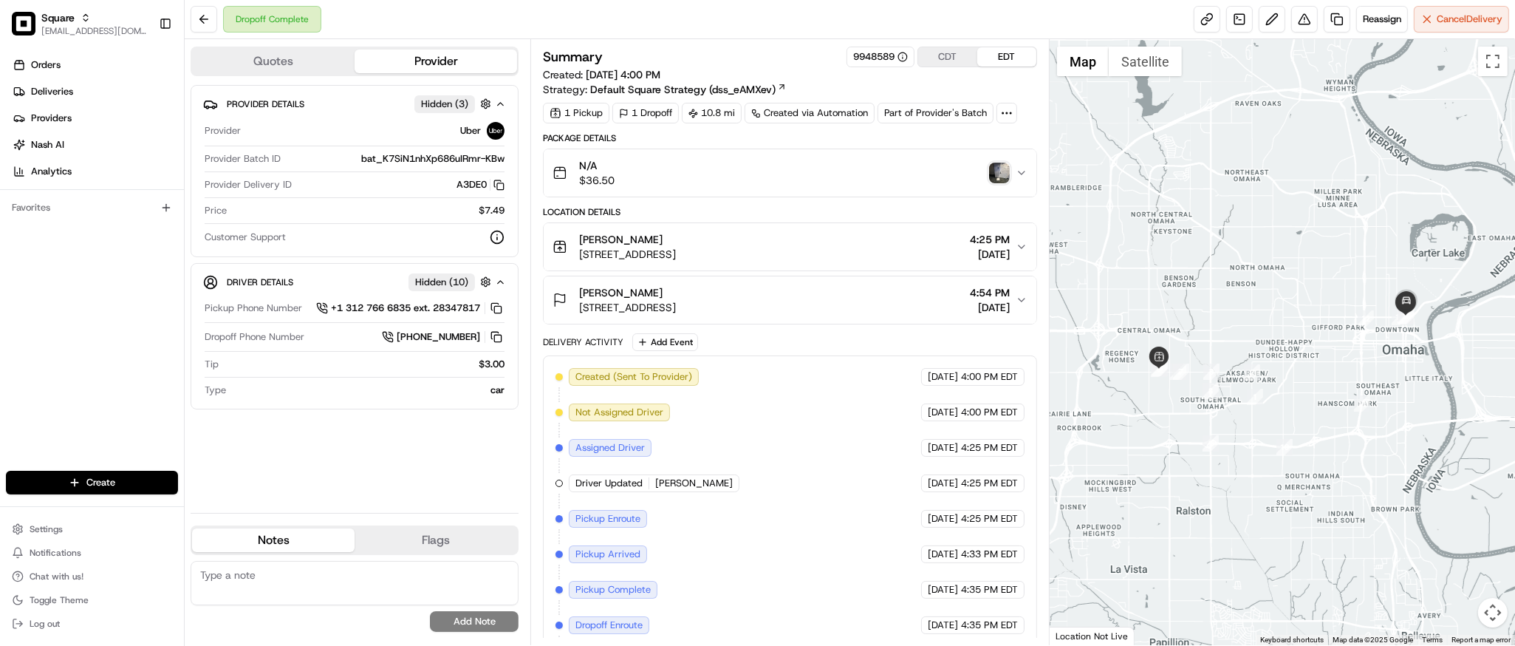
click at [1000, 174] on img "button" at bounding box center [999, 173] width 21 height 21
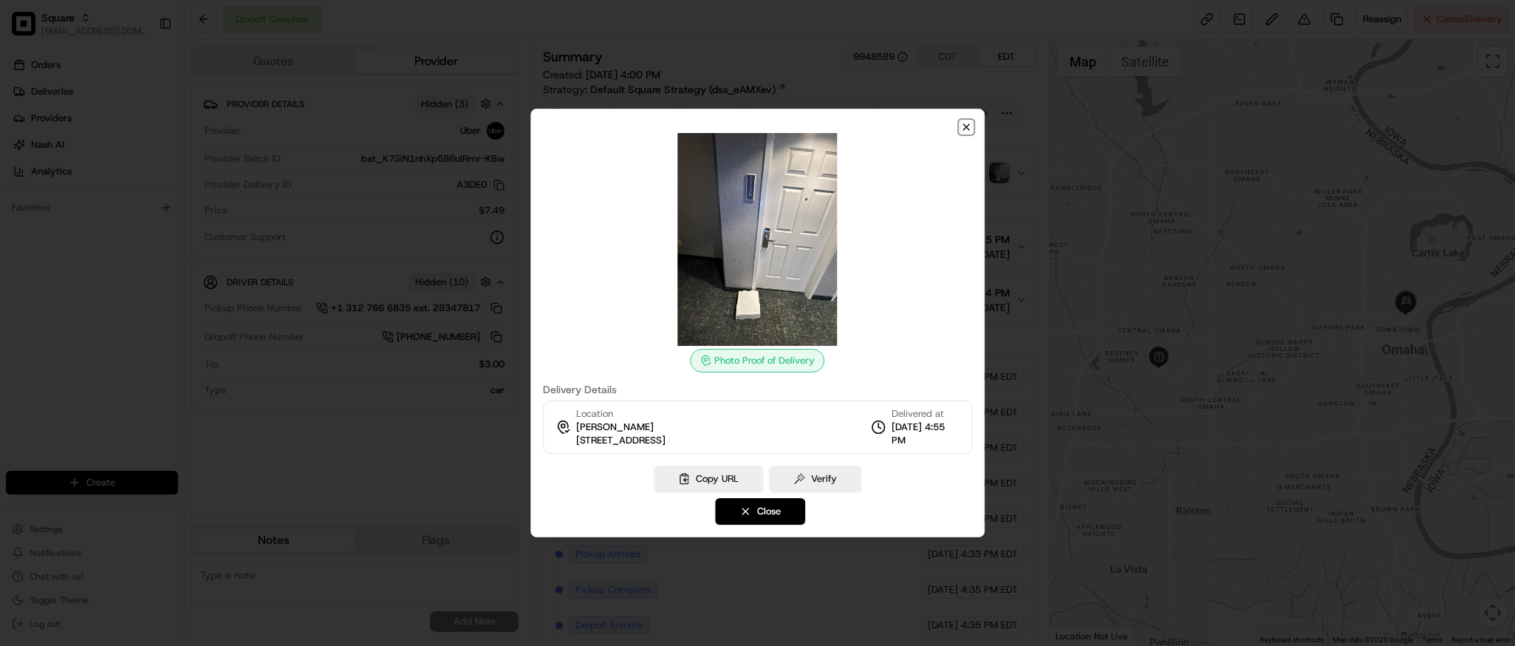
click at [970, 128] on icon "button" at bounding box center [966, 127] width 12 height 12
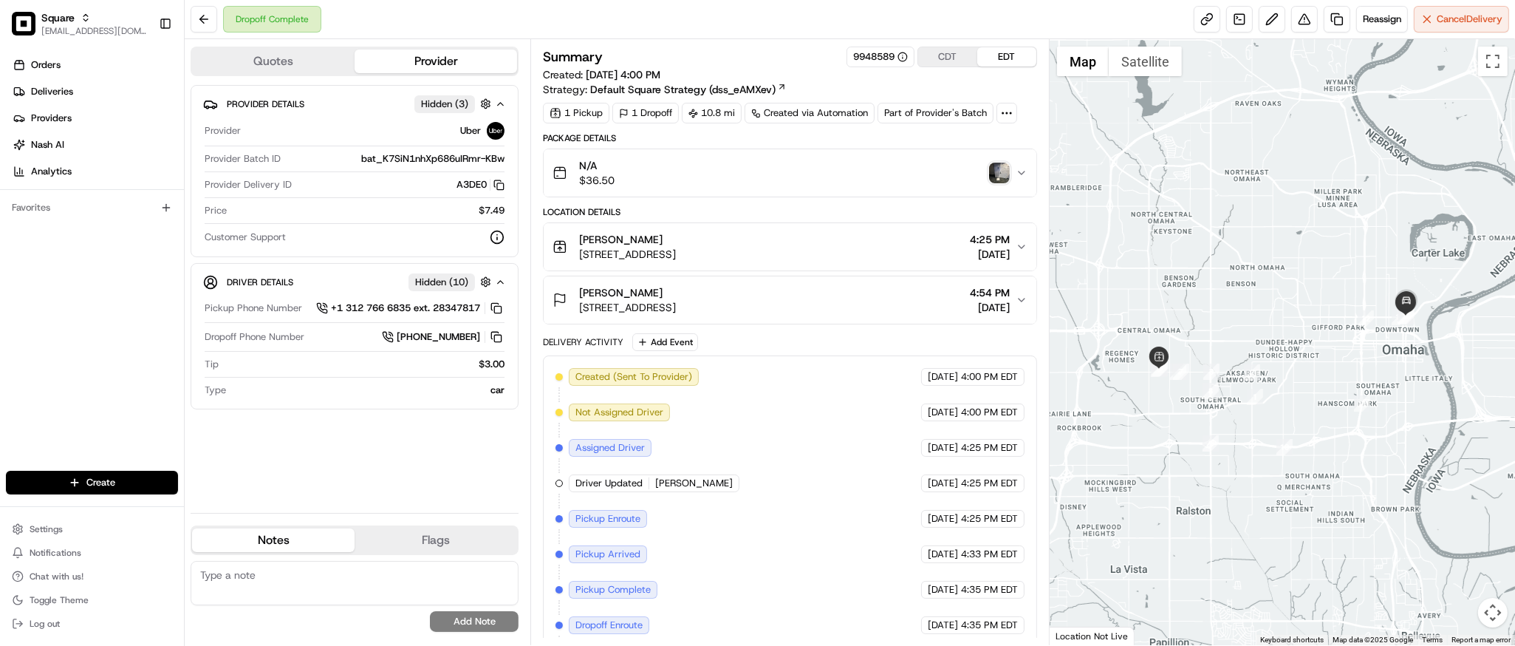
click at [994, 173] on img "button" at bounding box center [999, 173] width 21 height 21
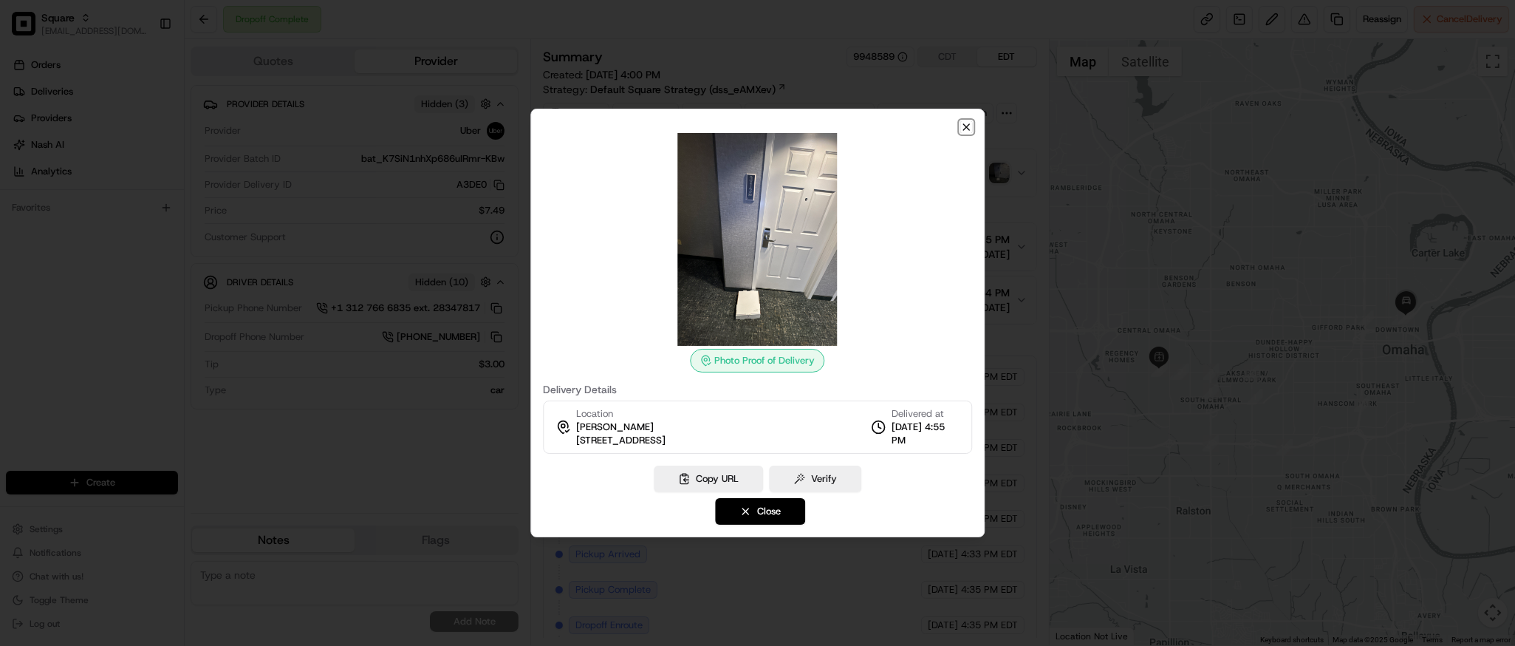
click at [965, 124] on icon "button" at bounding box center [966, 127] width 12 height 12
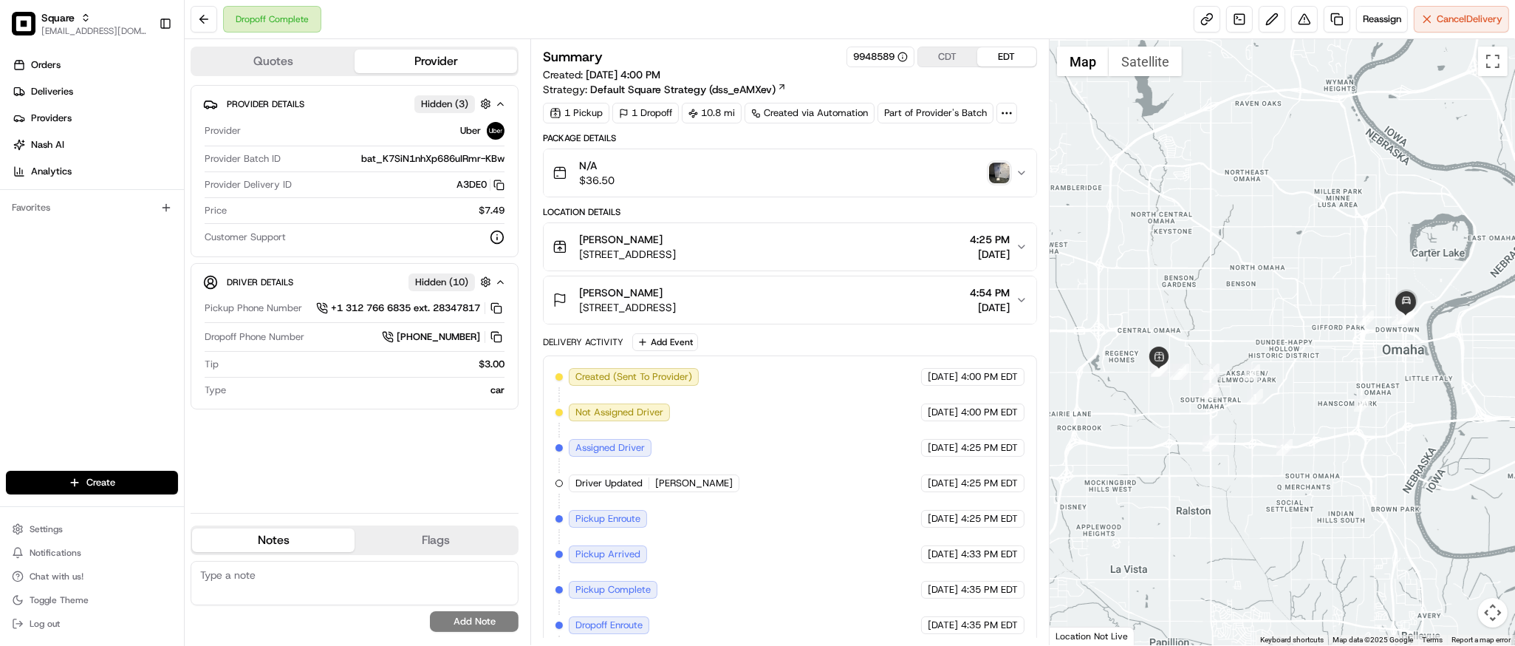
click at [1297, 127] on div at bounding box center [1282, 342] width 465 height 606
click at [1001, 171] on img "button" at bounding box center [999, 173] width 21 height 21
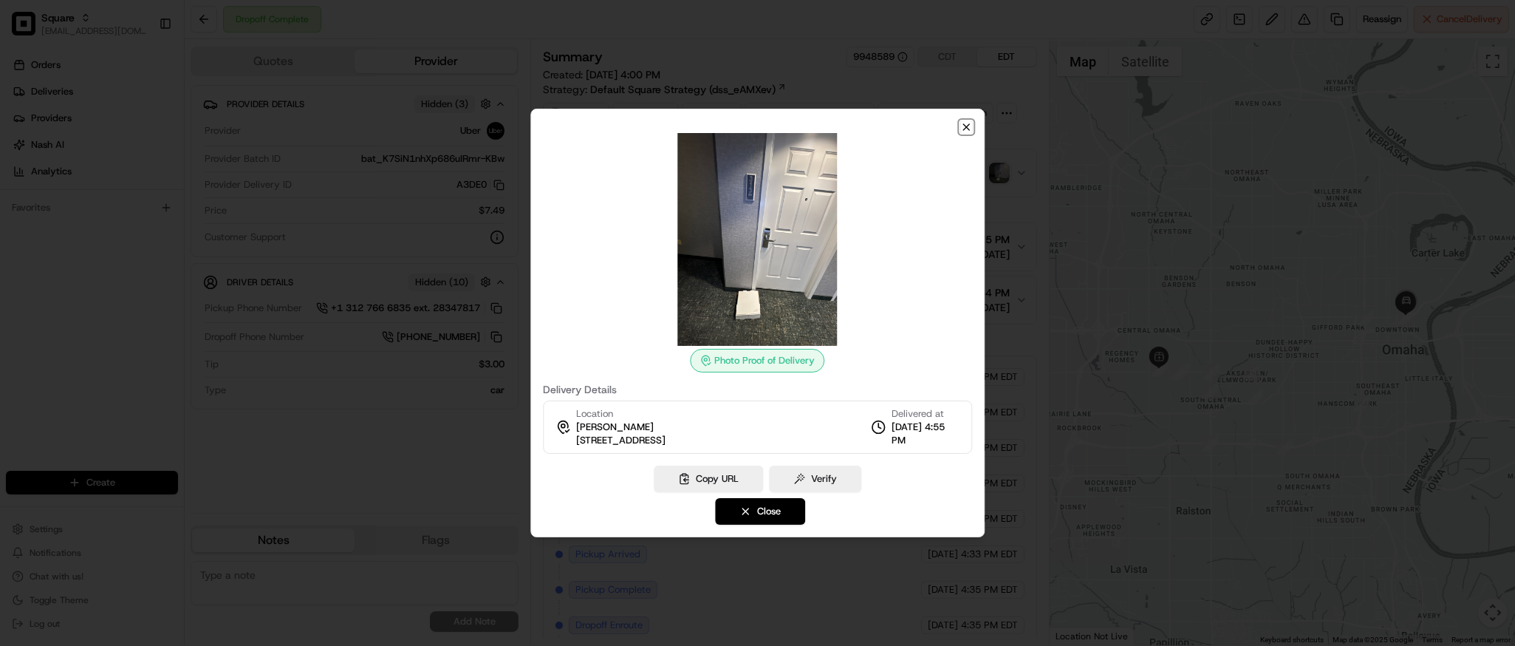
click at [966, 126] on icon "button" at bounding box center [966, 127] width 6 height 6
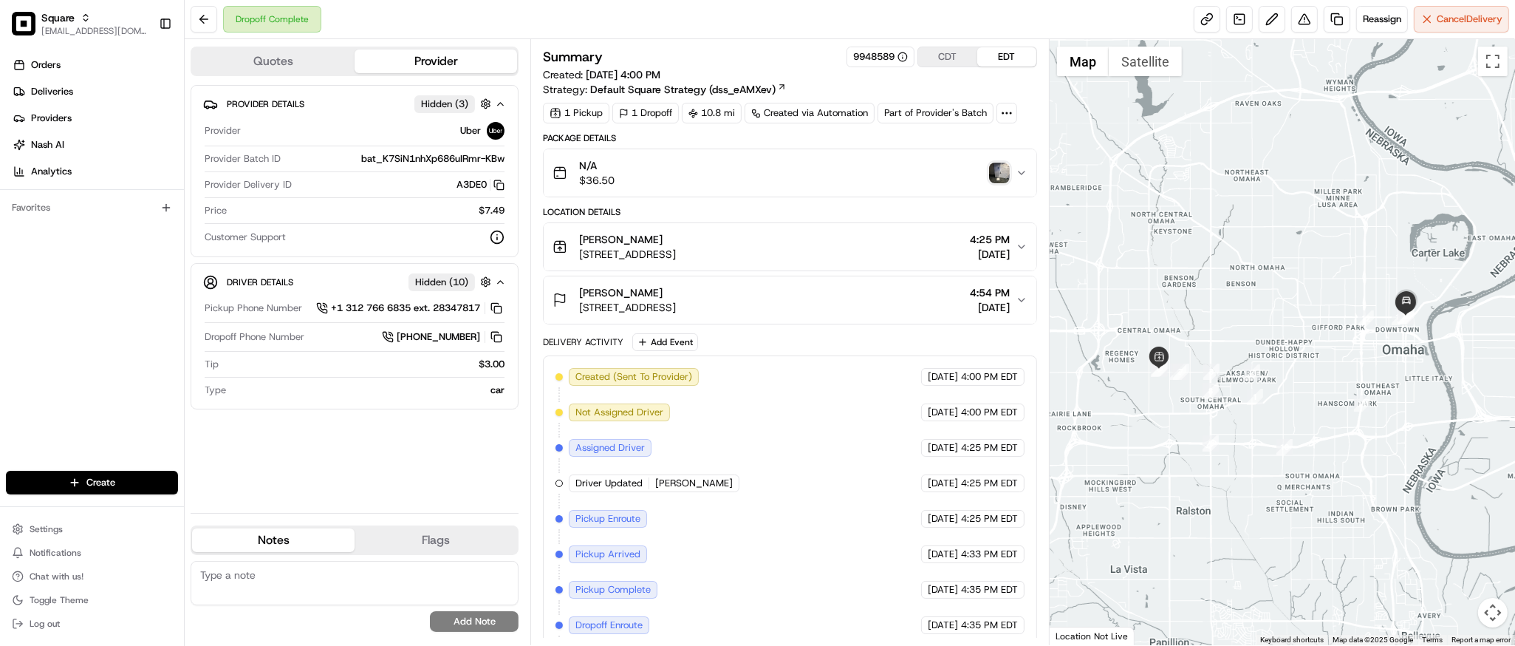
click at [998, 171] on img "button" at bounding box center [999, 173] width 21 height 21
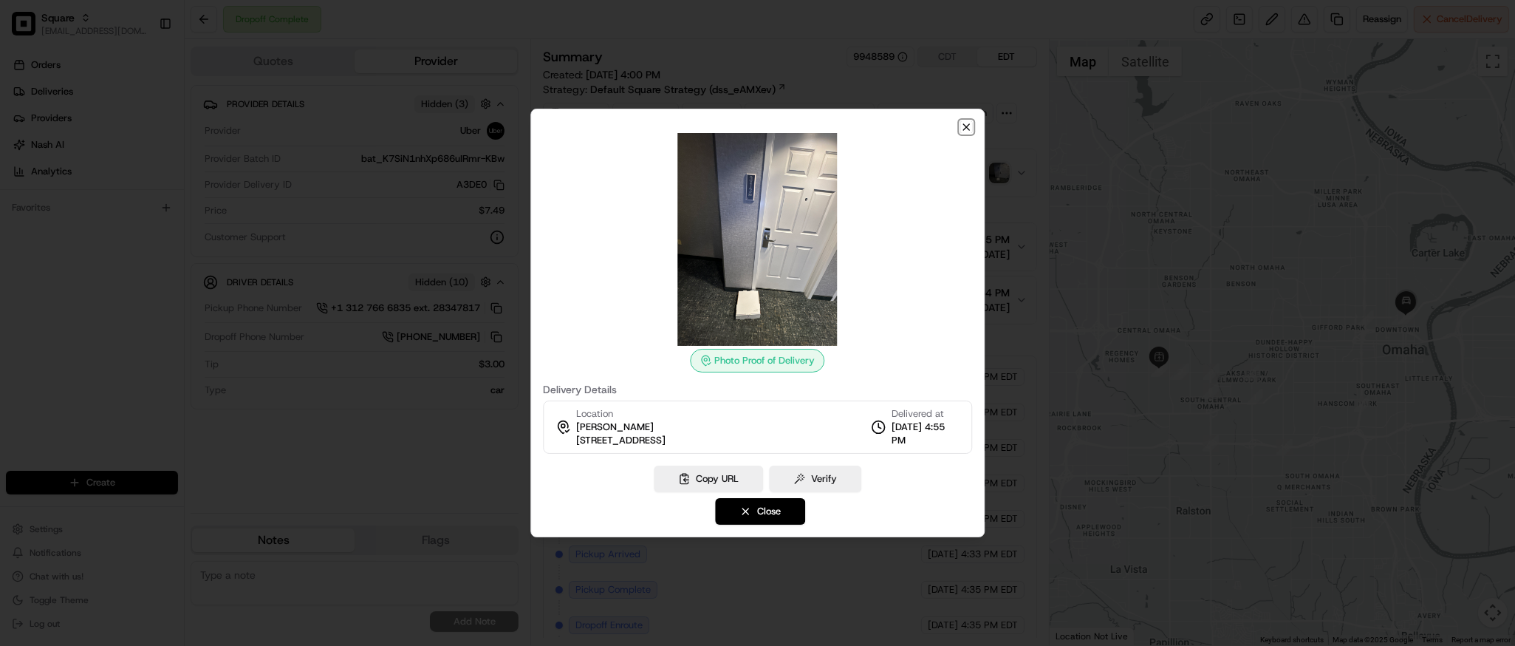
click at [970, 123] on icon "button" at bounding box center [966, 127] width 12 height 12
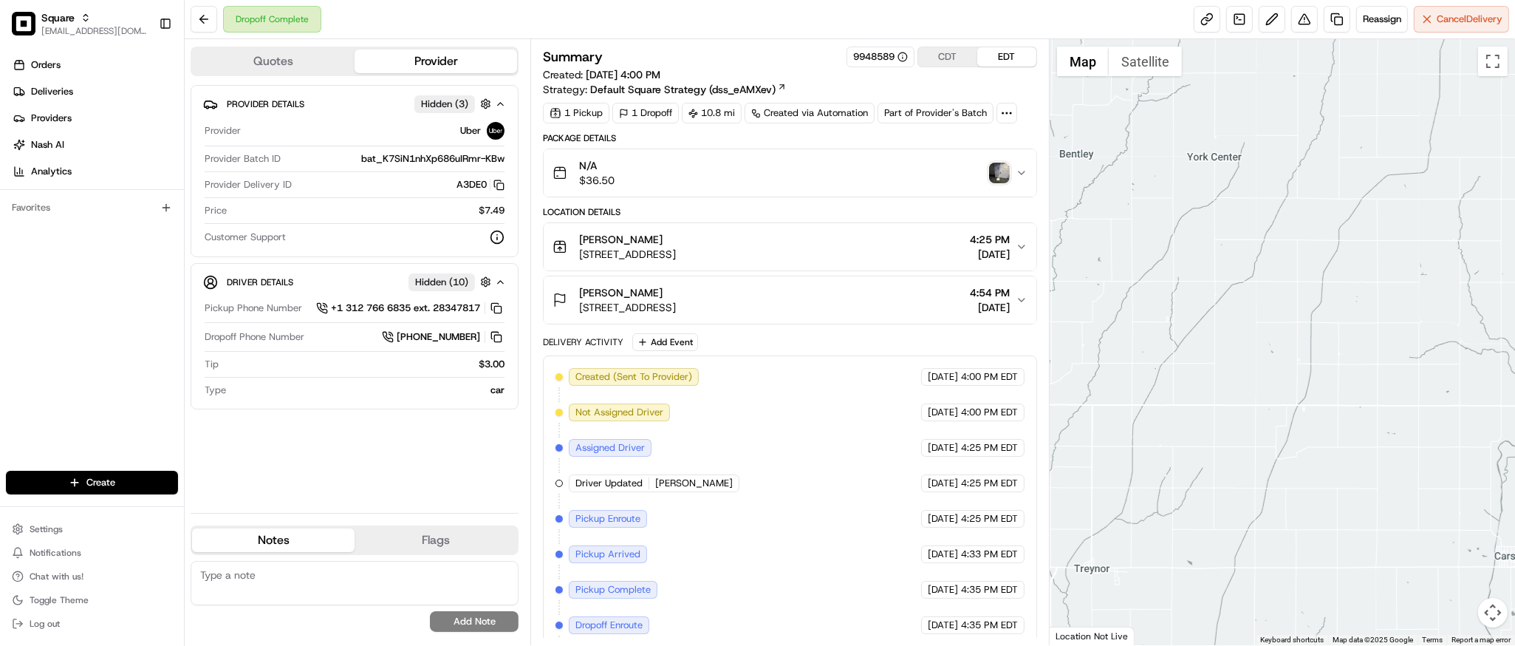
drag, startPoint x: 1260, startPoint y: 447, endPoint x: 256, endPoint y: 598, distance: 1015.4
click at [256, 598] on div "Quotes Provider Provider Details Hidden ( 3 ) Provider Uber Provider Batch ID b…" at bounding box center [850, 342] width 1331 height 606
click at [257, 594] on textarea at bounding box center [355, 583] width 328 height 44
paste textarea "Caller Information: Customer Reason for Call: The main food item, which is pizz…"
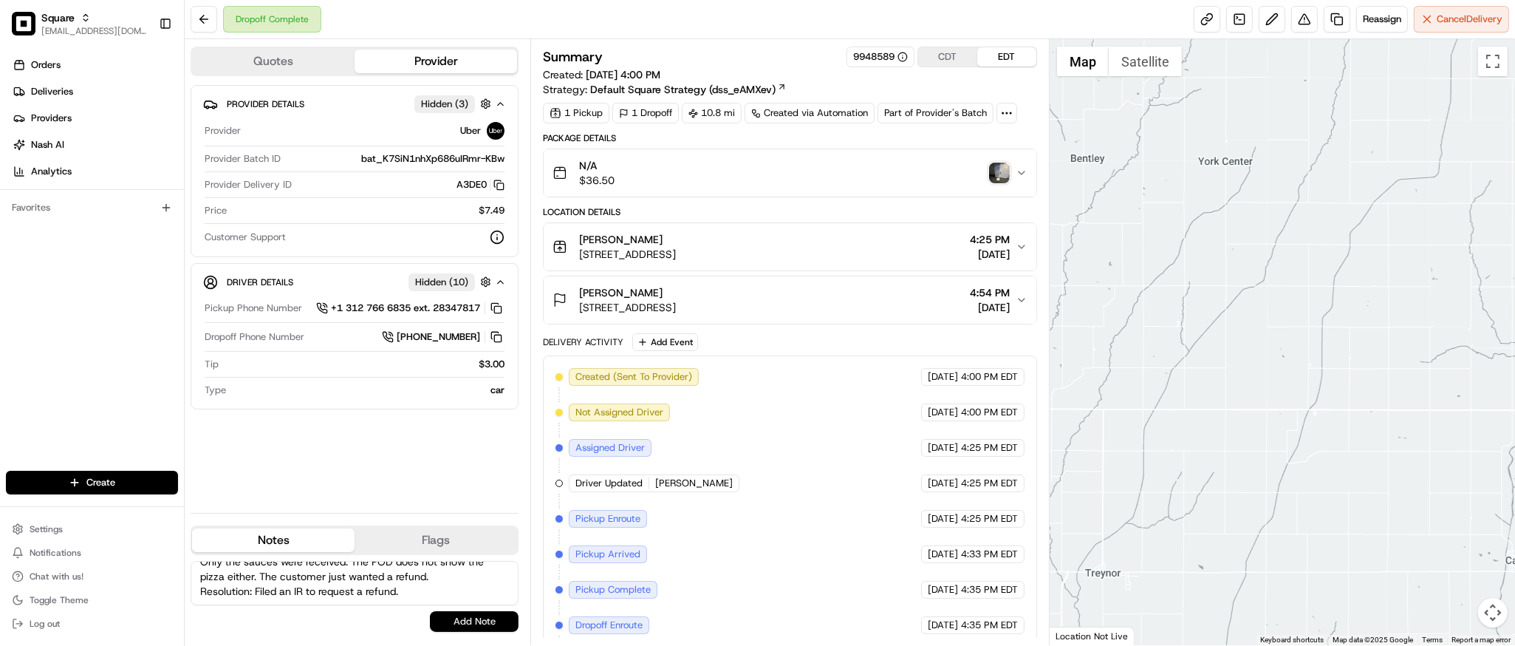
type textarea "Caller Information: Customer Reason for Call: The main food item, which is pizz…"
click at [471, 624] on button "Add Note" at bounding box center [474, 621] width 89 height 21
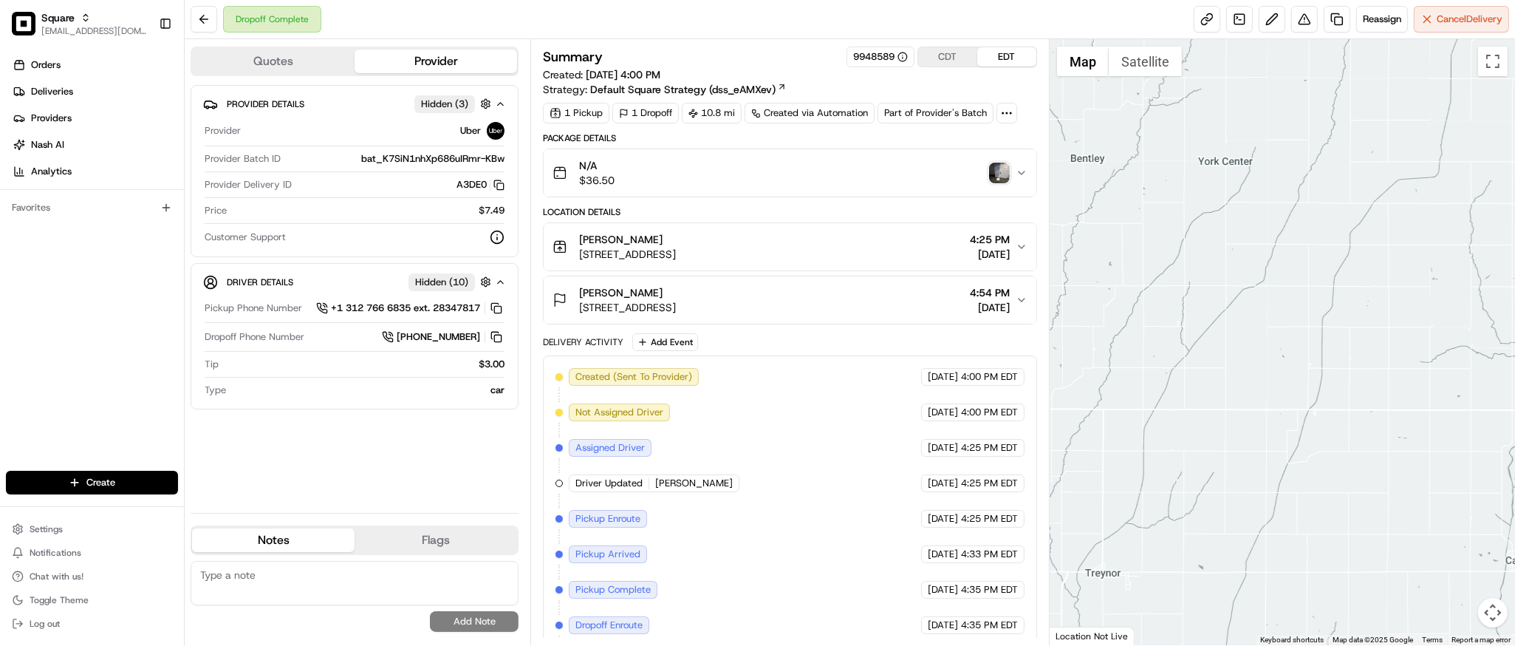
scroll to position [0, 0]
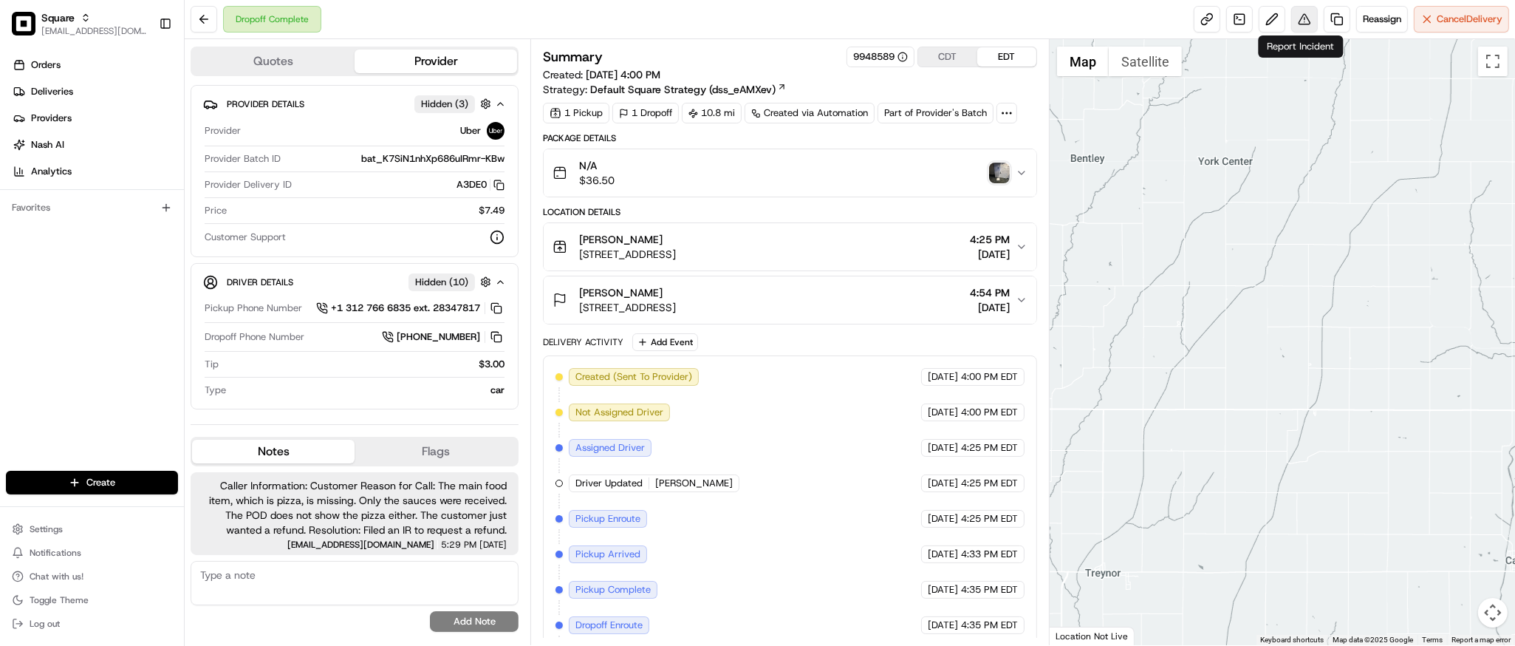
click at [1299, 21] on button at bounding box center [1304, 19] width 27 height 27
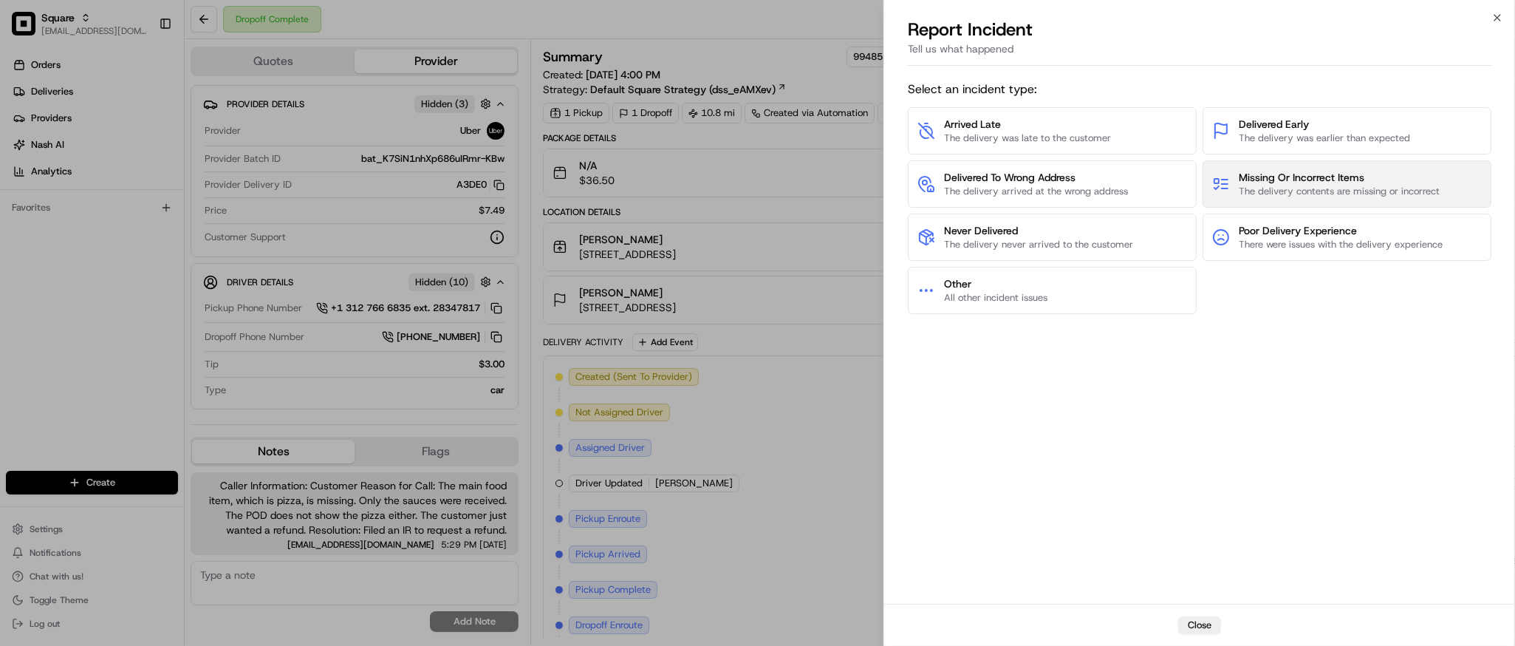
click at [1308, 177] on span "Missing Or Incorrect Items" at bounding box center [1339, 177] width 201 height 15
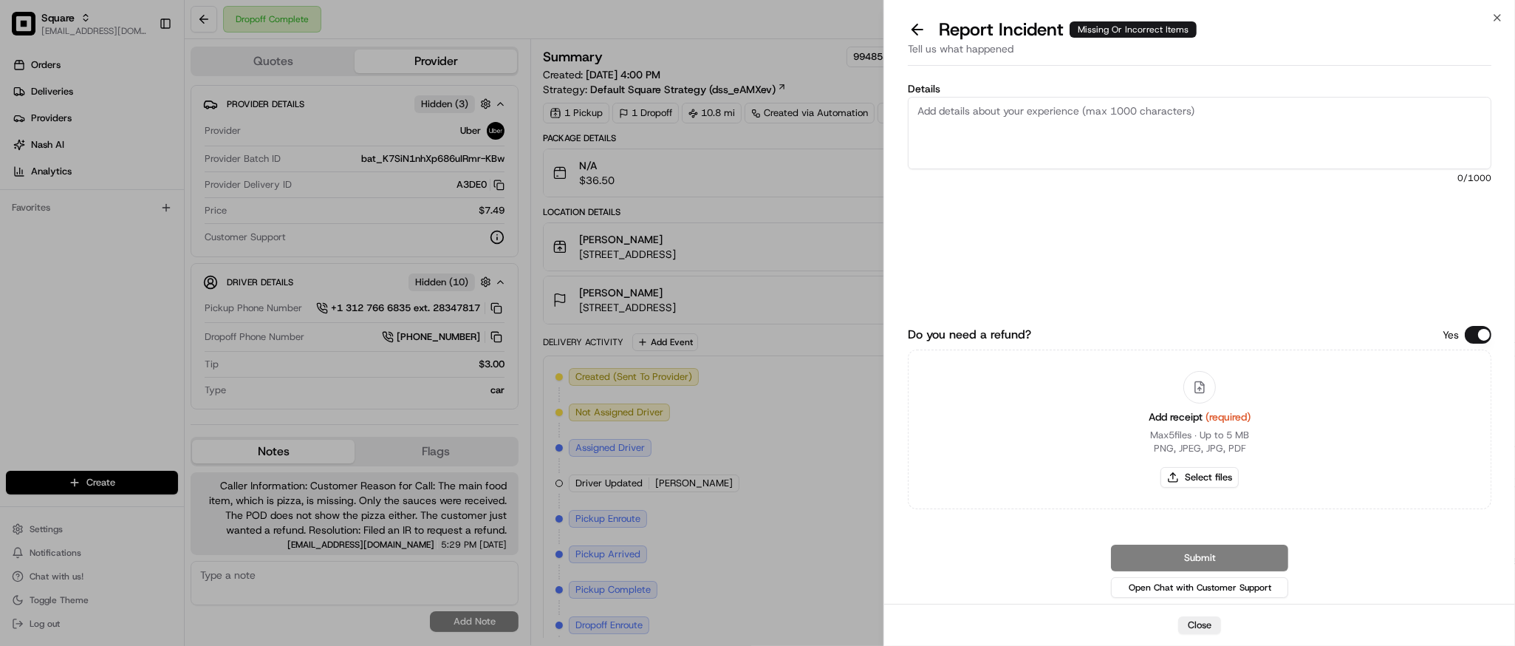
click at [1470, 332] on button "Do you need a refund?" at bounding box center [1478, 335] width 27 height 18
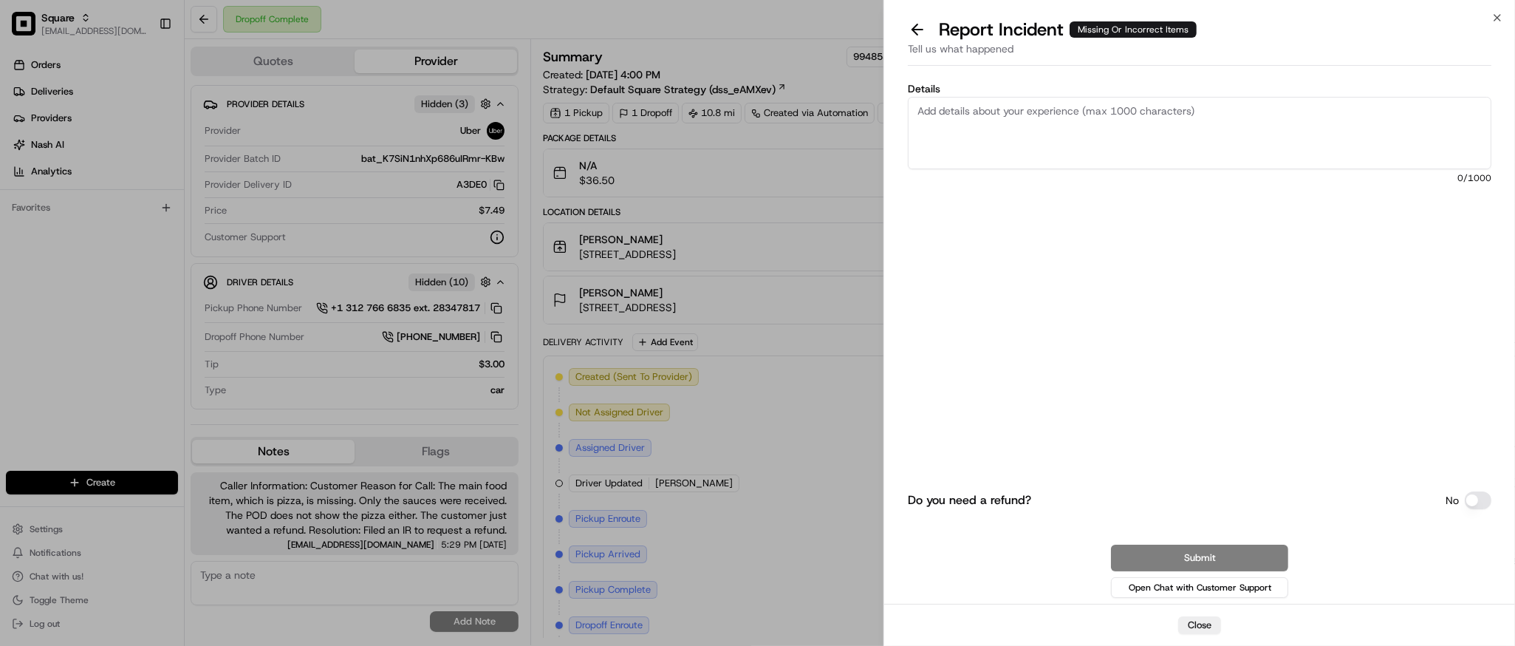
click at [963, 150] on textarea "Details" at bounding box center [1200, 133] width 584 height 72
paste textarea "The main food item, which is pizza, is missing. Only the sauces were received. …"
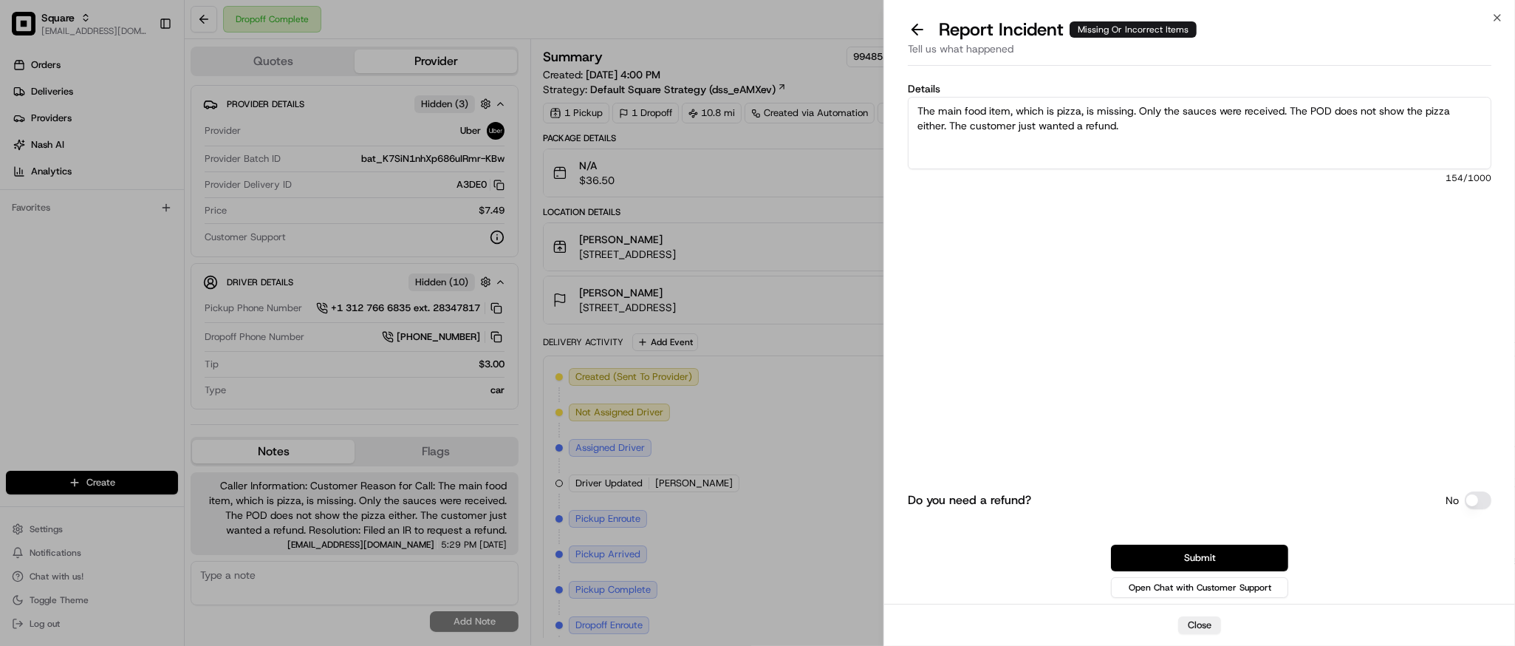
click at [1159, 129] on textarea "The main food item, which is pizza, is missing. Only the sauces were received. …" at bounding box center [1200, 133] width 584 height 72
click at [1055, 124] on textarea "The main food item, which is pizza, is missing. Only the sauces were received. …" at bounding box center [1200, 133] width 584 height 72
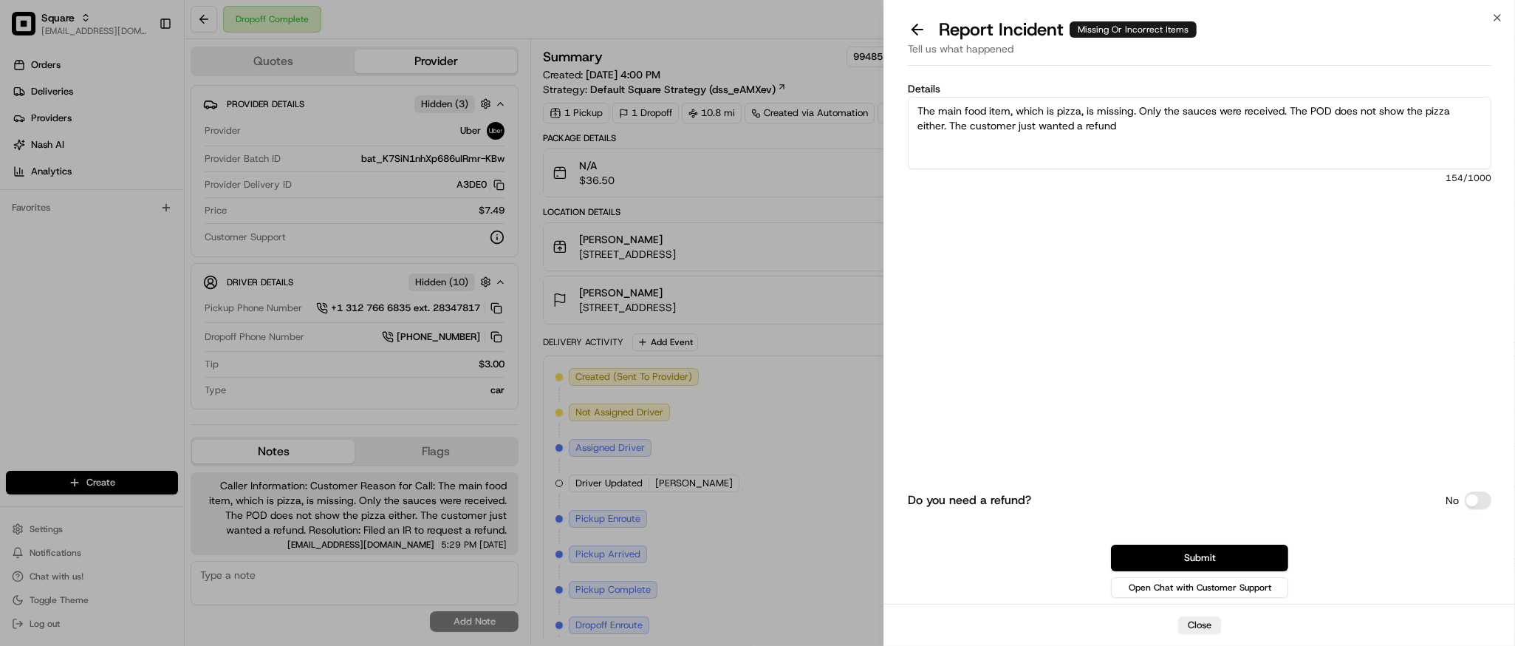
click at [1055, 124] on textarea "The main food item, which is pizza, is missing. Only the sauces were received. …" at bounding box center [1200, 133] width 584 height 72
click at [1125, 125] on textarea "The main food item, which is pizza, is missing. Only the sauces were received. …" at bounding box center [1200, 133] width 584 height 72
type textarea "The main food item, which is pizza, is missing. Only the sauces were received. …"
click at [1210, 559] on button "Submit" at bounding box center [1199, 558] width 177 height 27
